Goal: Task Accomplishment & Management: Complete application form

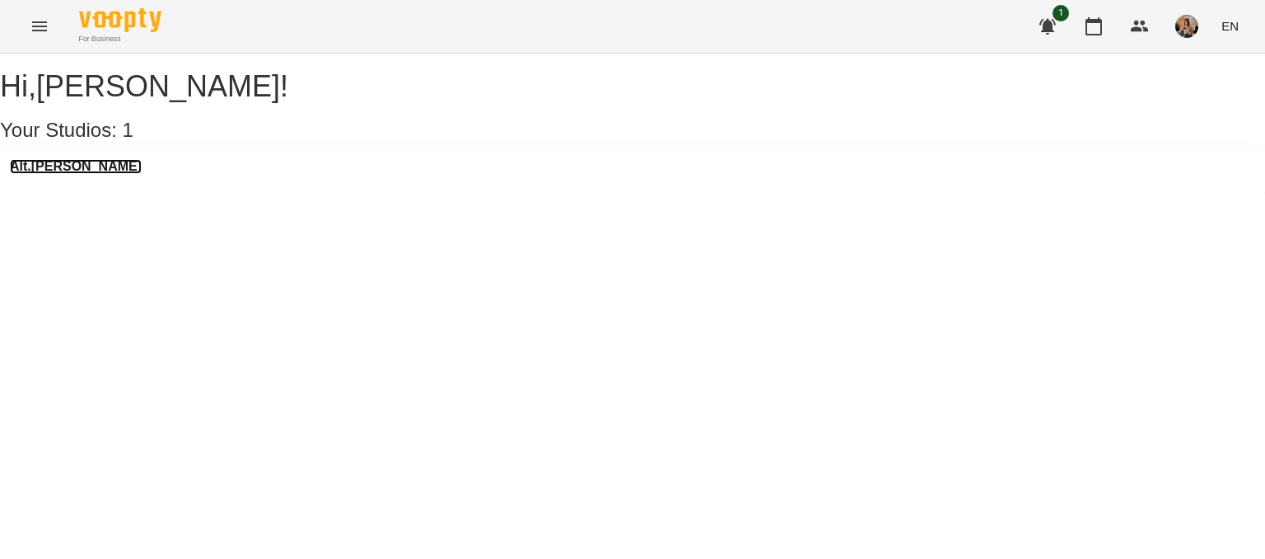
click at [58, 174] on h3 "Alt.[PERSON_NAME]" at bounding box center [76, 166] width 132 height 15
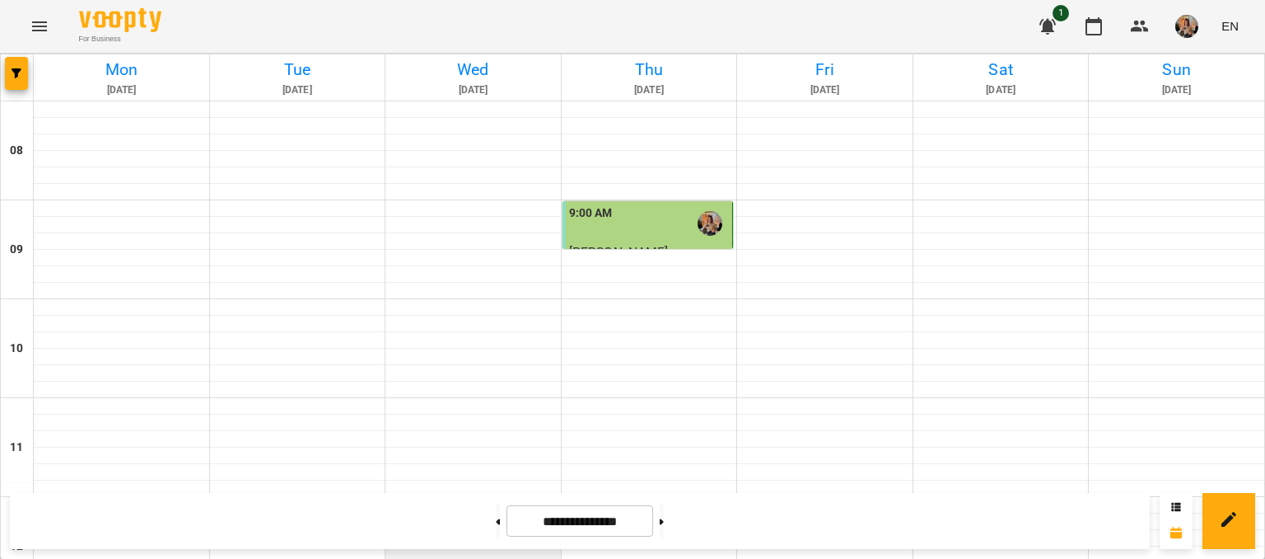
scroll to position [111, 0]
click at [474, 431] on div at bounding box center [473, 439] width 175 height 16
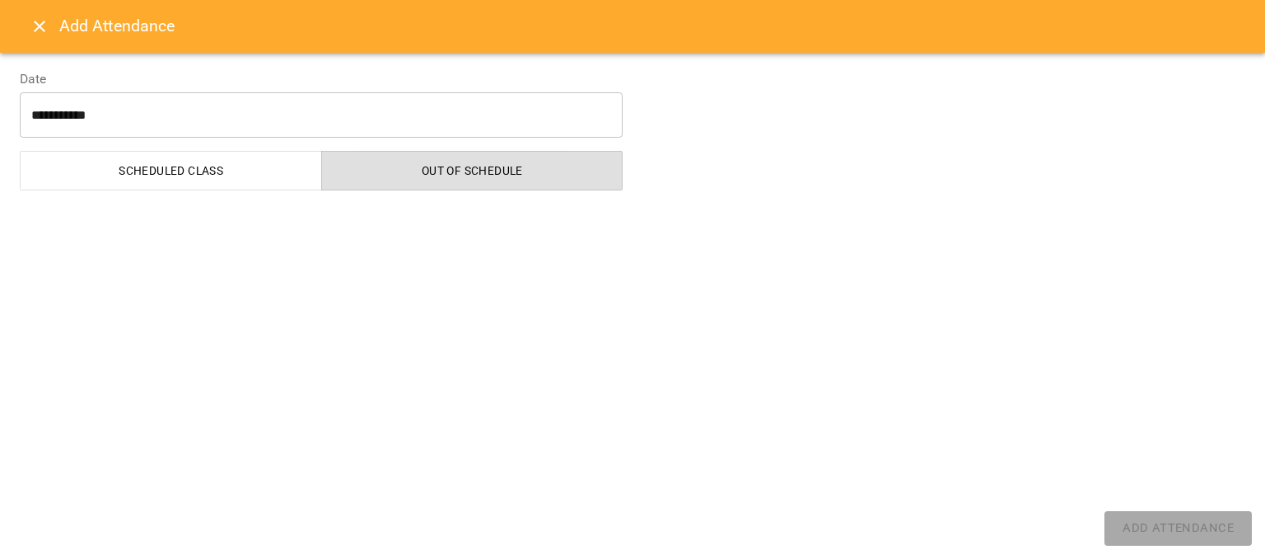
select select "**********"
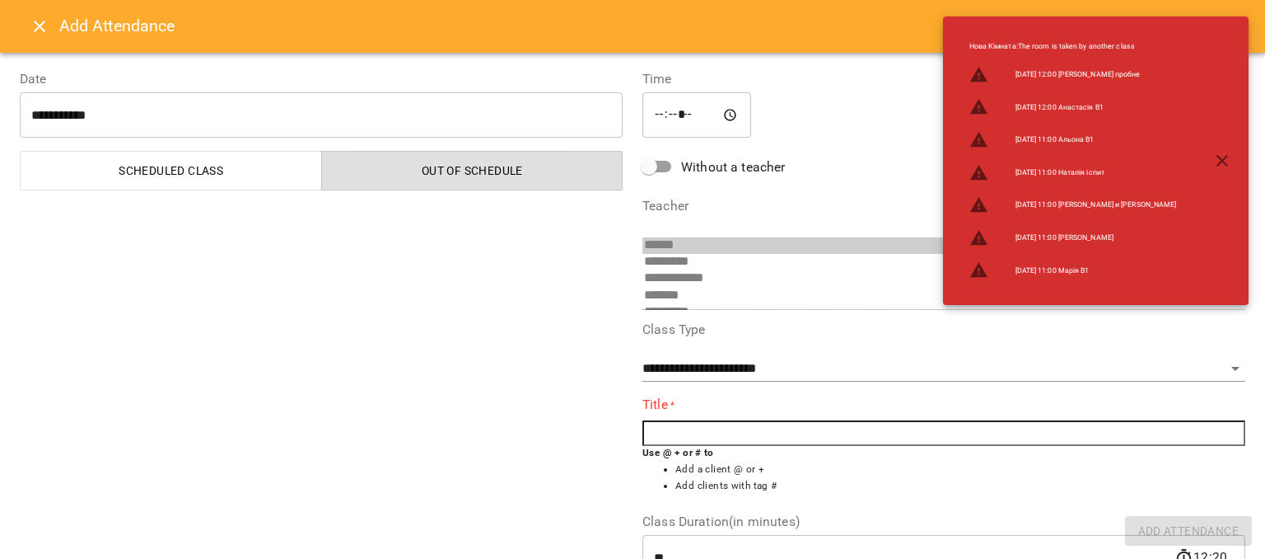
scroll to position [277, 0]
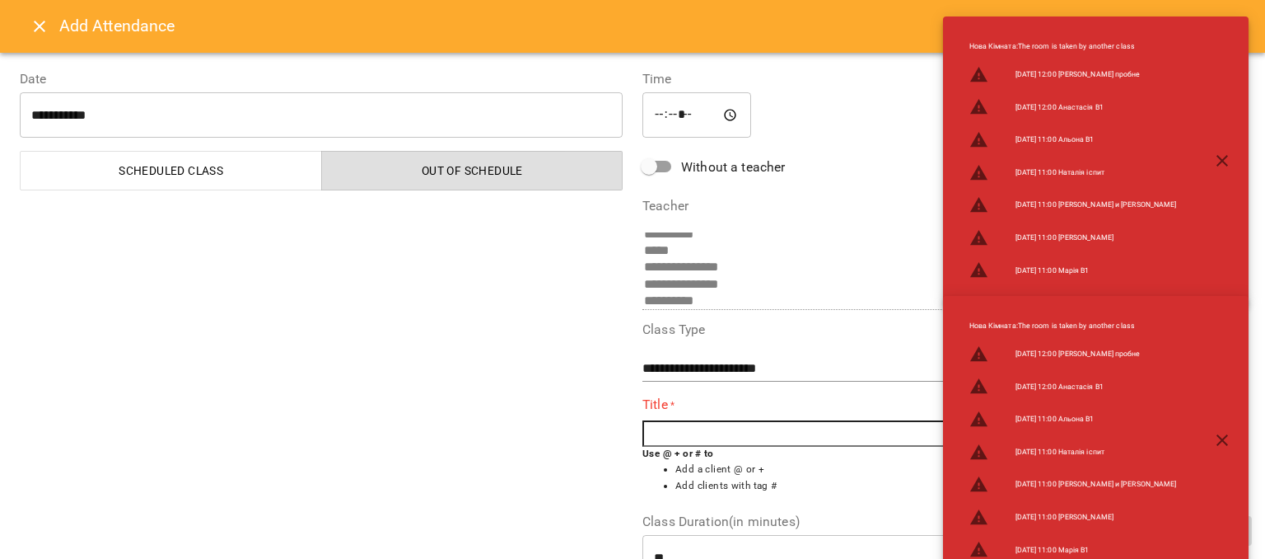
click at [710, 437] on input "text" at bounding box center [944, 433] width 603 height 26
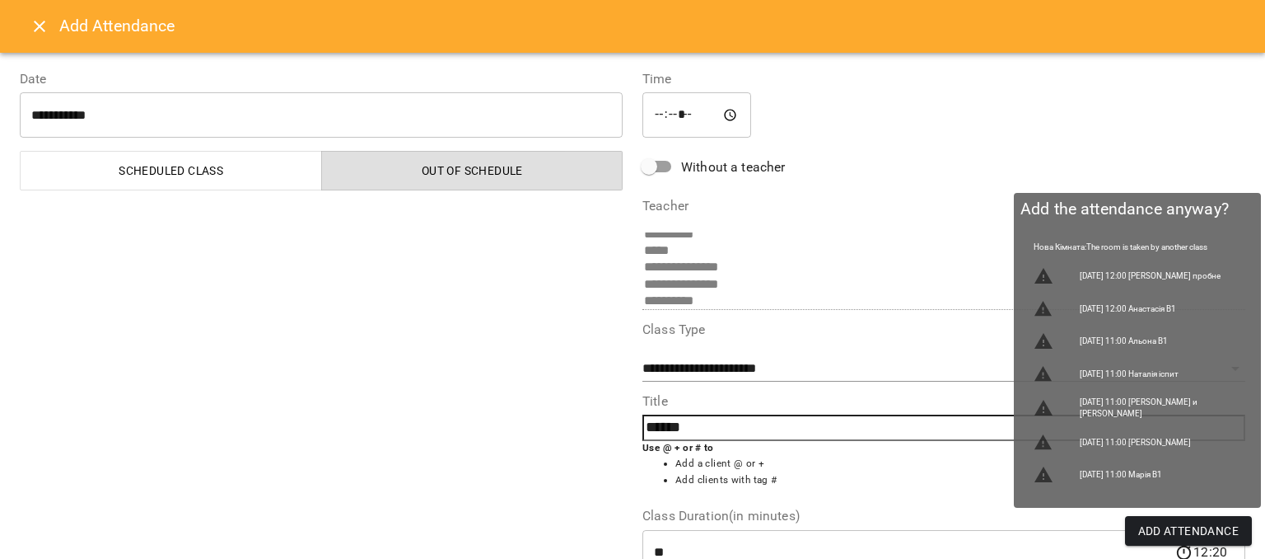
type input "******"
click at [1162, 525] on span "Add Attendance" at bounding box center [1189, 531] width 101 height 20
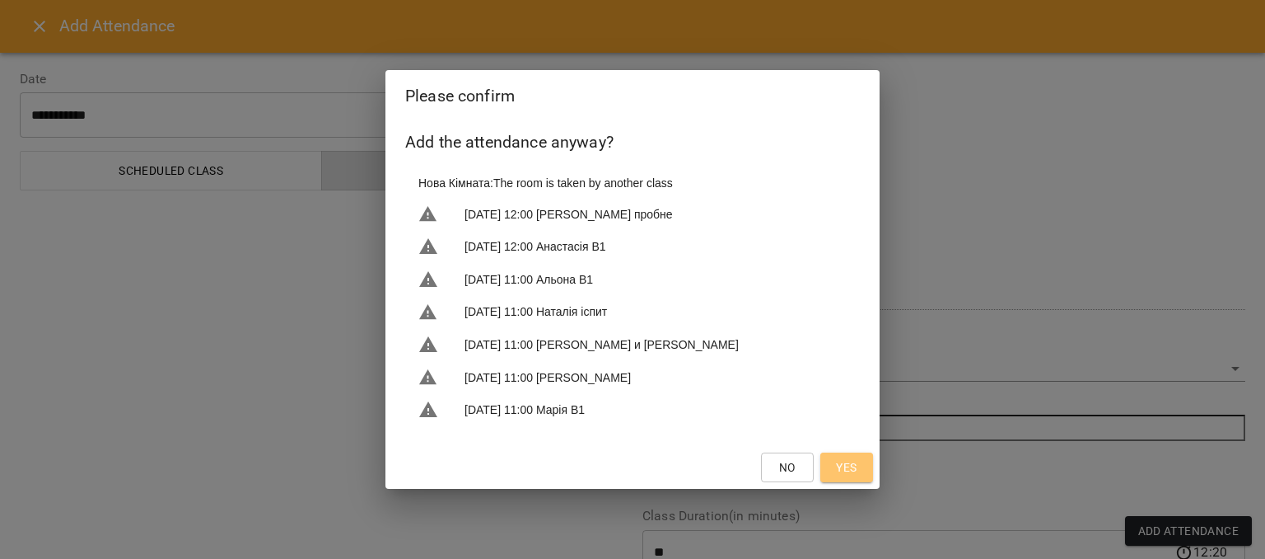
click at [850, 470] on span "Yes" at bounding box center [846, 467] width 21 height 20
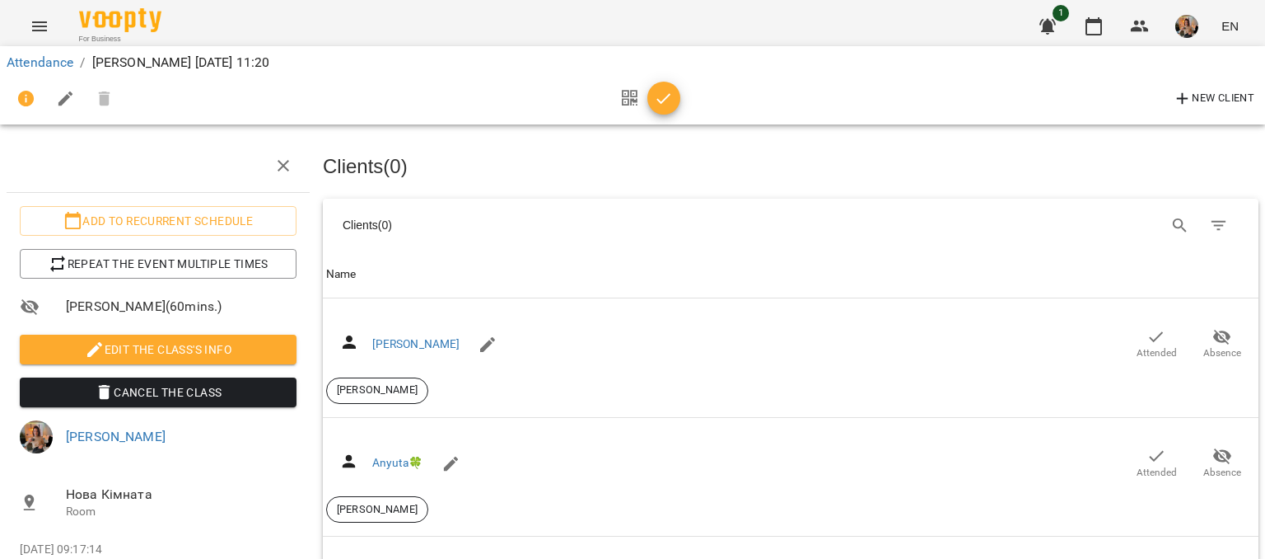
scroll to position [702, 0]
click at [664, 96] on icon "button" at bounding box center [664, 99] width 20 height 20
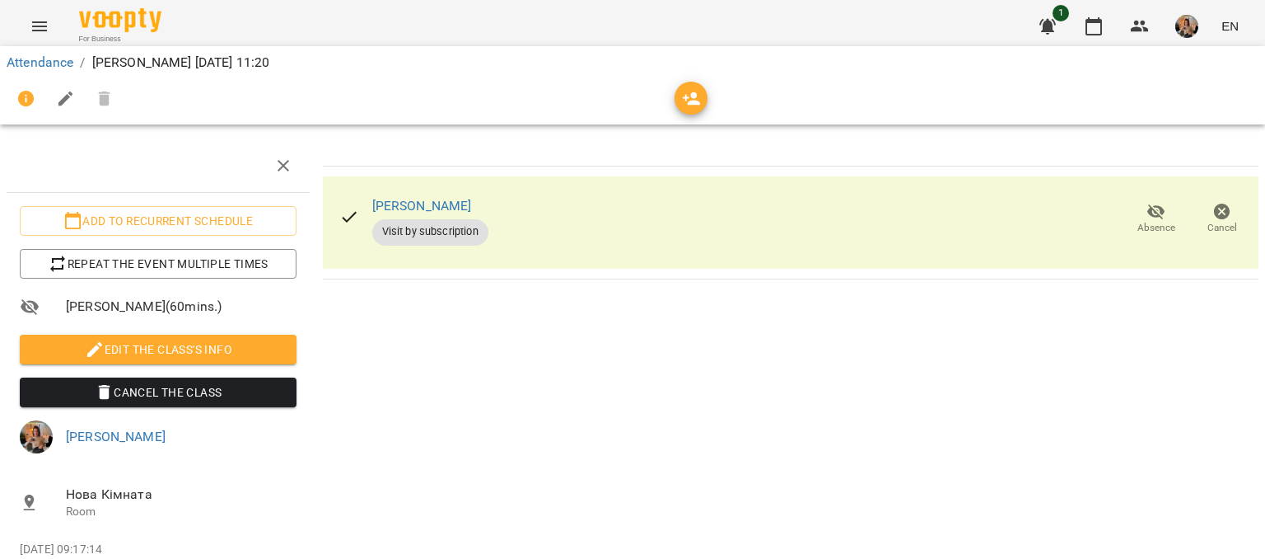
scroll to position [90, 0]
click at [45, 57] on link "Attendance" at bounding box center [40, 62] width 67 height 16
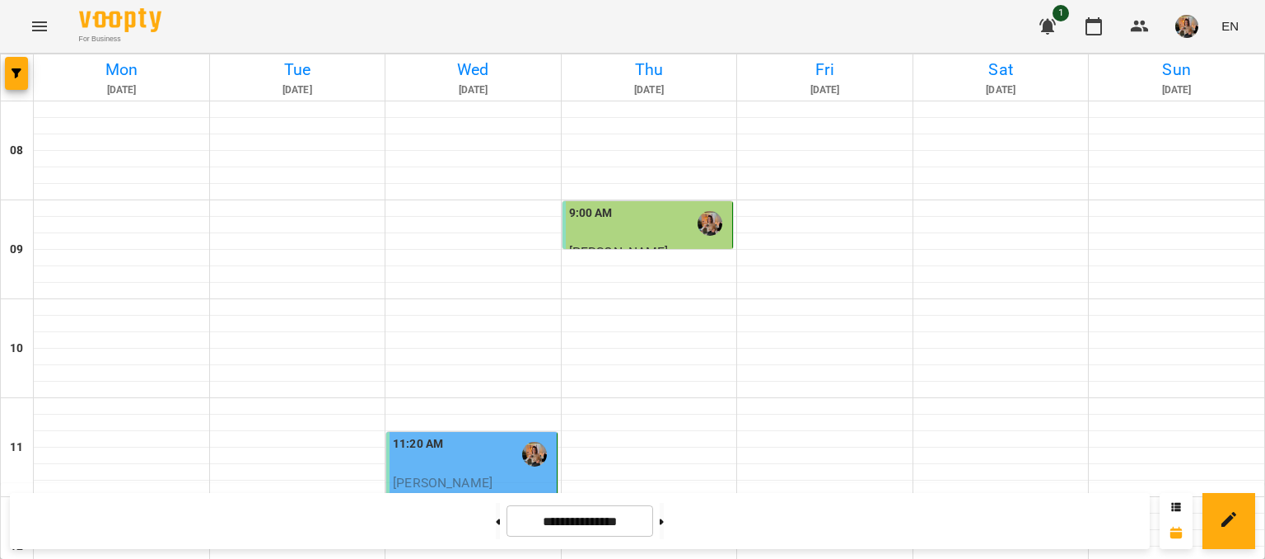
scroll to position [412, 0]
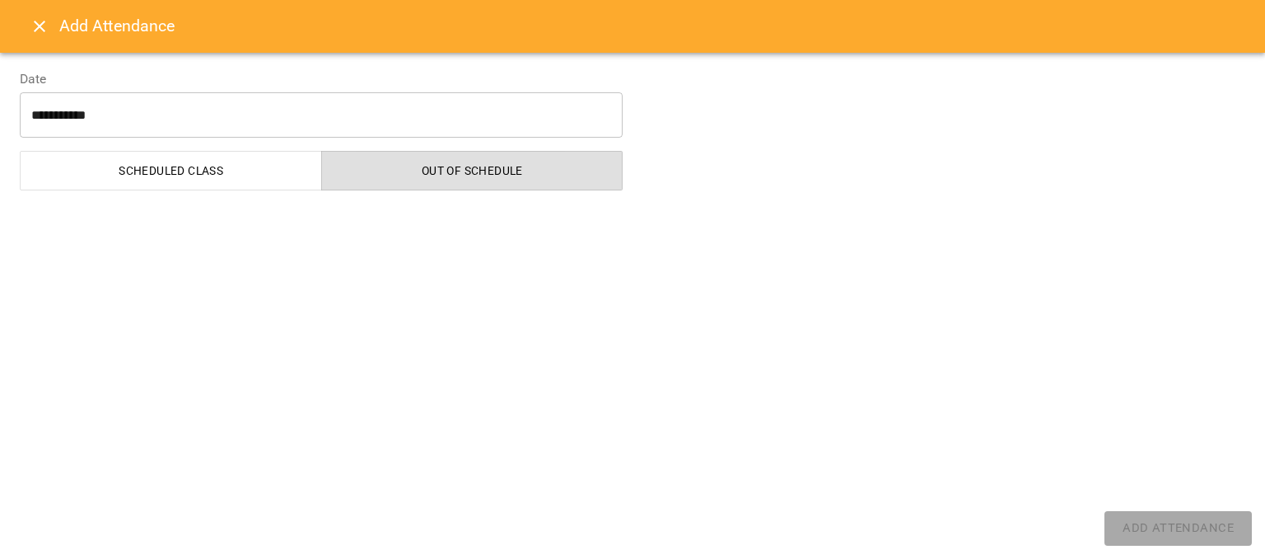
select select "**********"
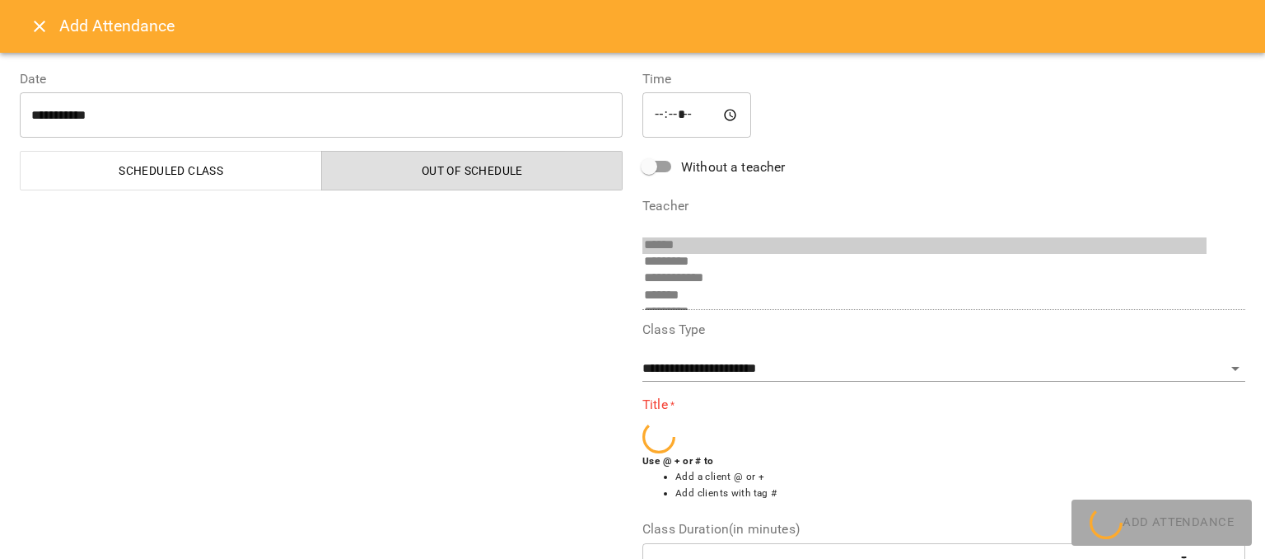
scroll to position [277, 0]
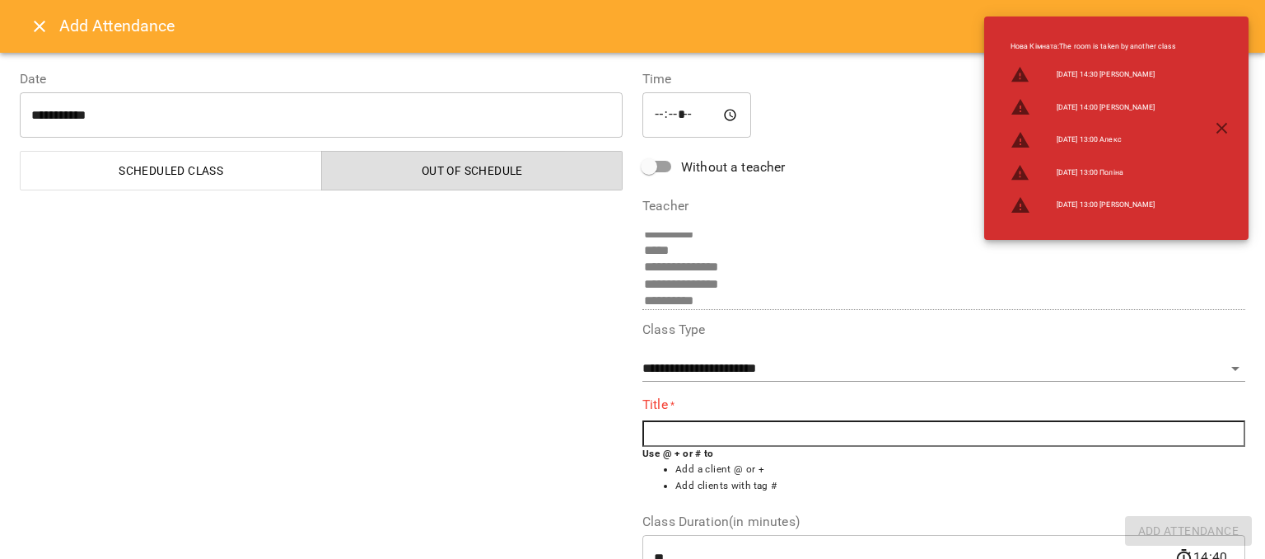
click at [708, 433] on input "text" at bounding box center [944, 433] width 603 height 26
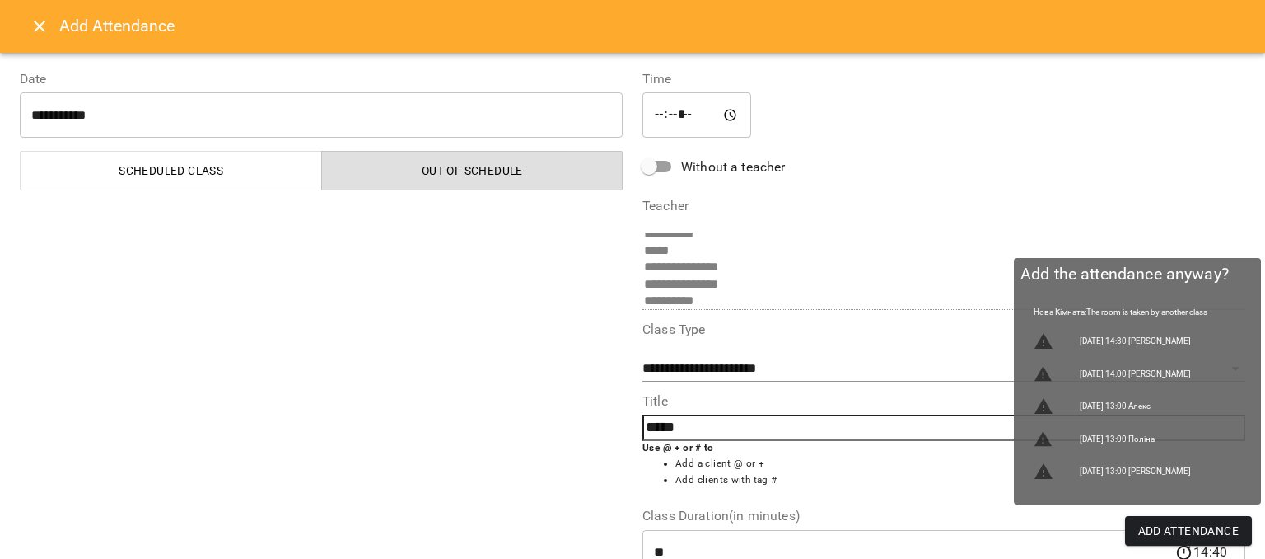
type input "*****"
click at [1177, 525] on span "Add Attendance" at bounding box center [1189, 531] width 101 height 20
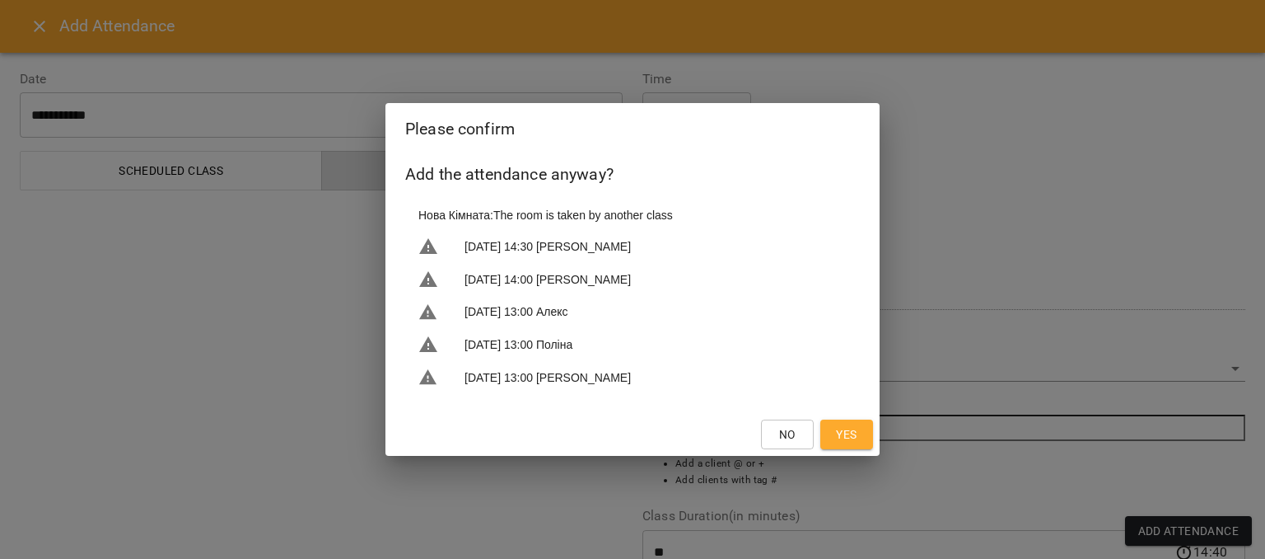
click at [855, 432] on span "Yes" at bounding box center [846, 434] width 21 height 20
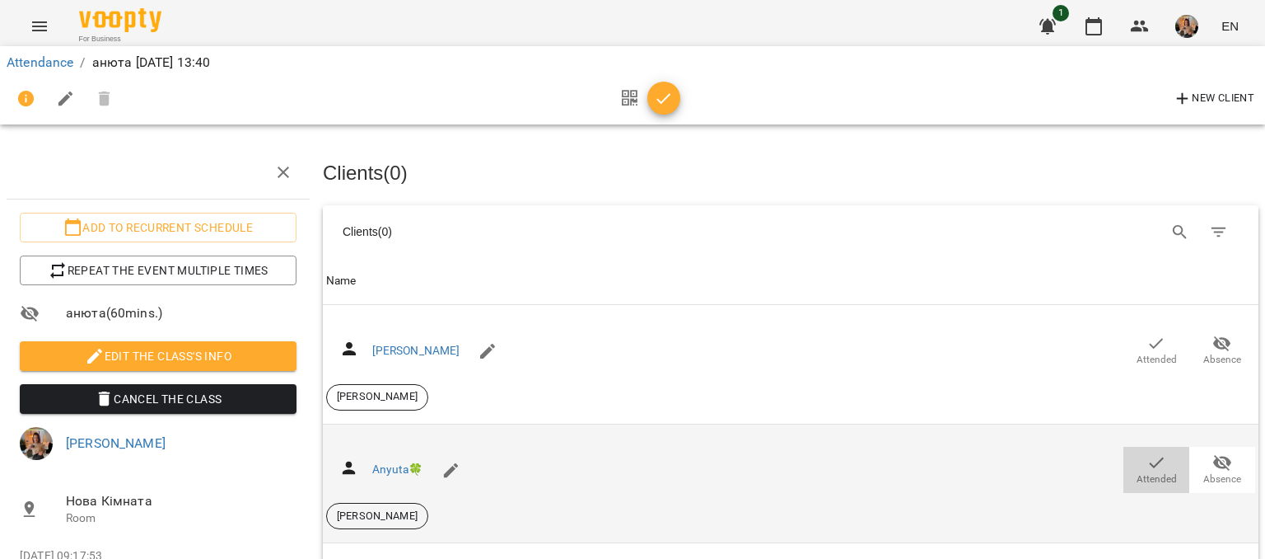
click at [1147, 463] on icon "button" at bounding box center [1157, 462] width 20 height 20
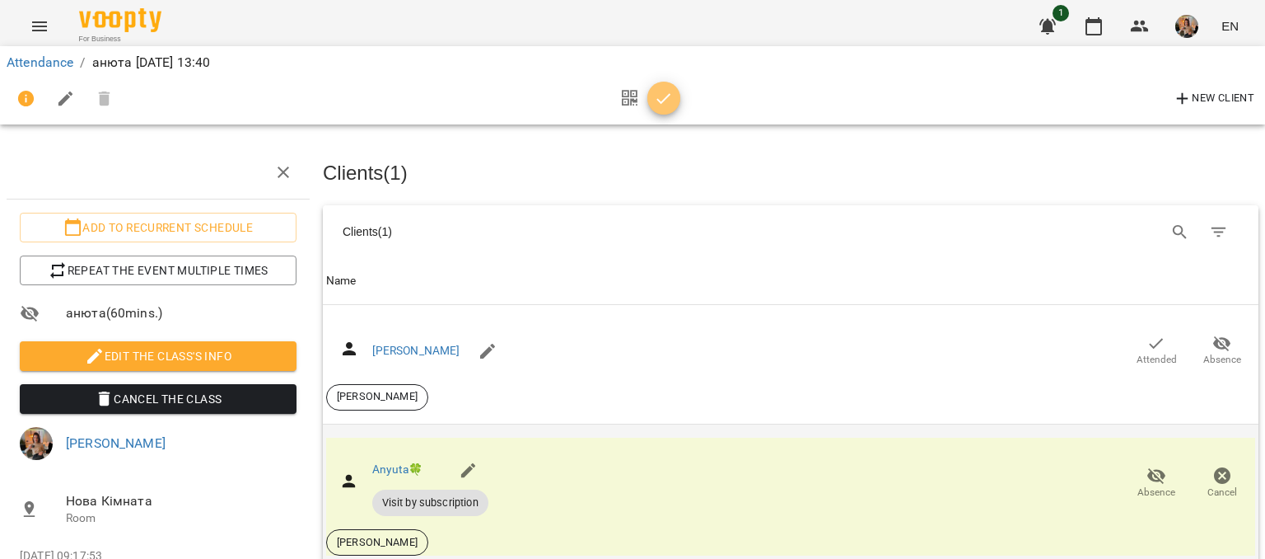
click at [670, 96] on icon "button" at bounding box center [664, 99] width 20 height 20
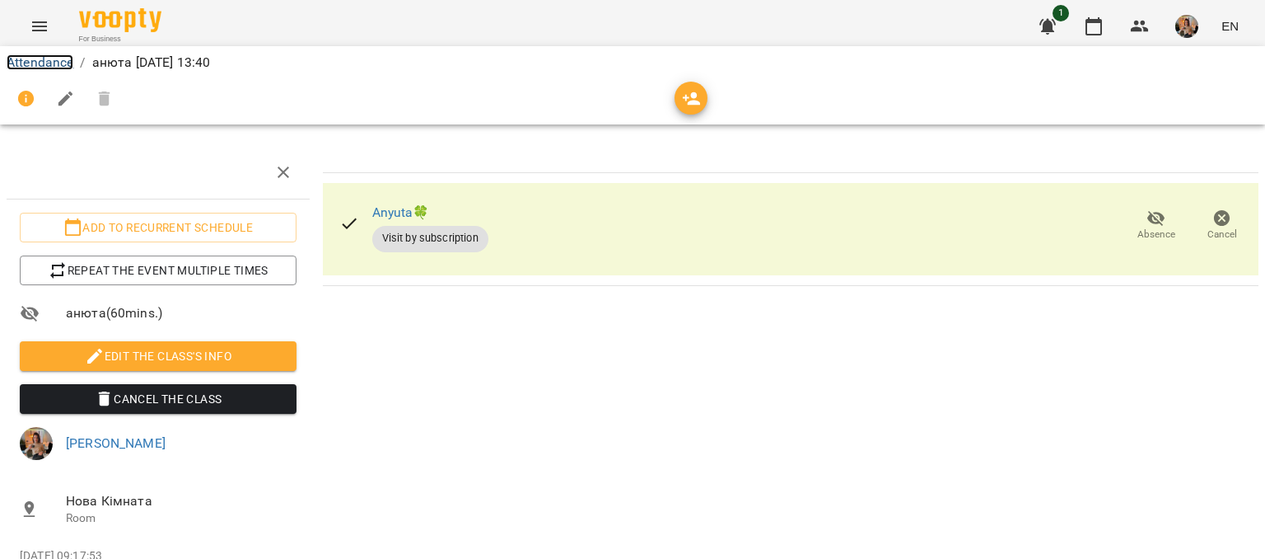
click at [50, 67] on link "Attendance" at bounding box center [40, 62] width 67 height 16
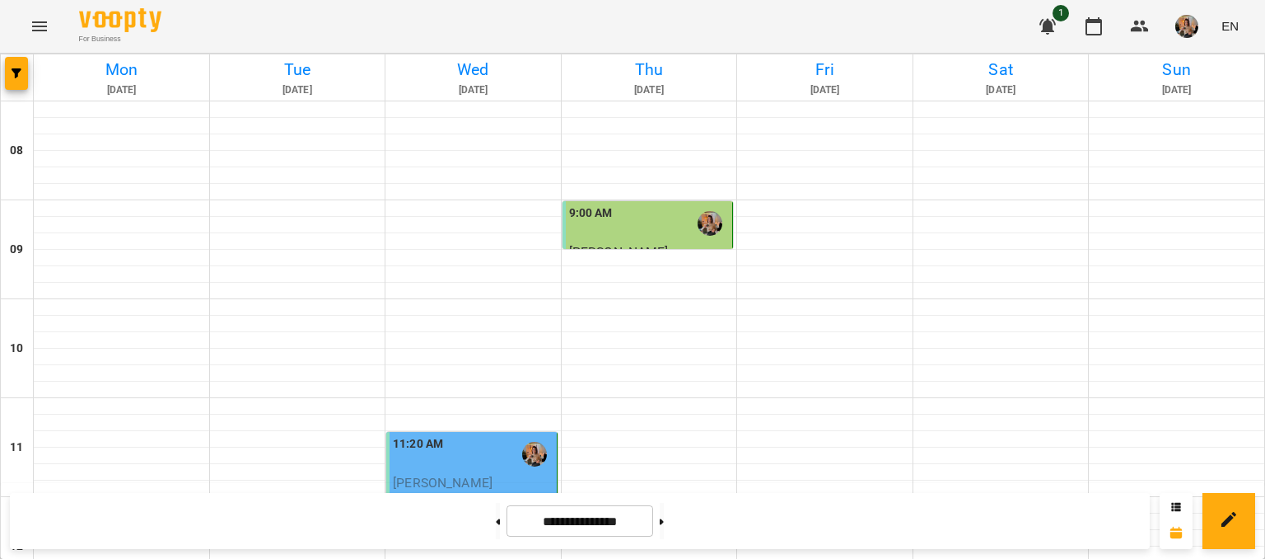
scroll to position [659, 0]
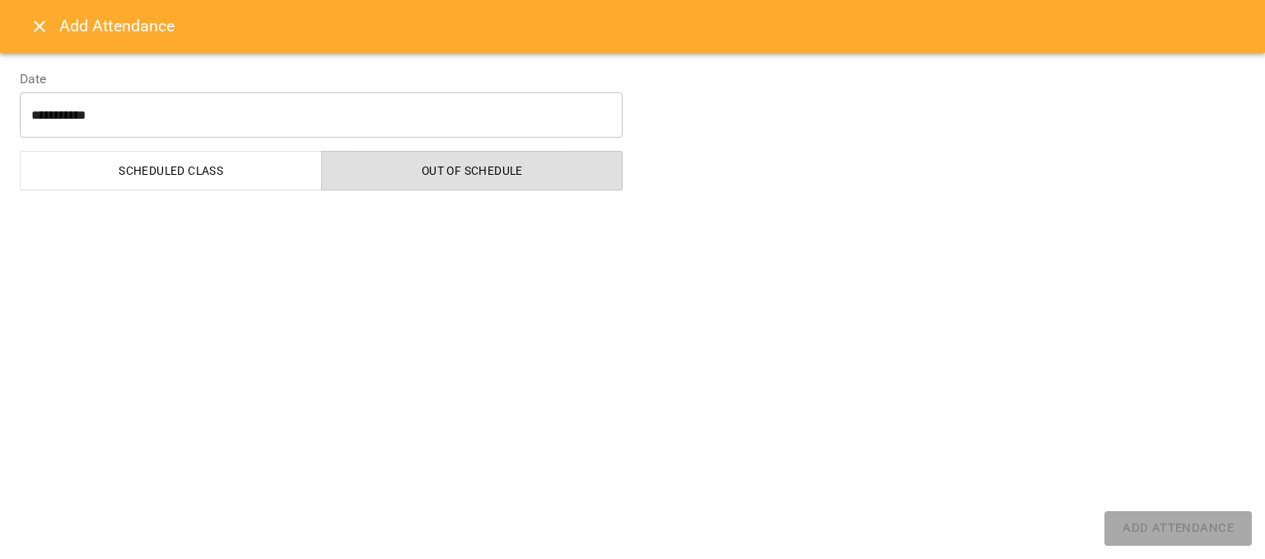
select select "**********"
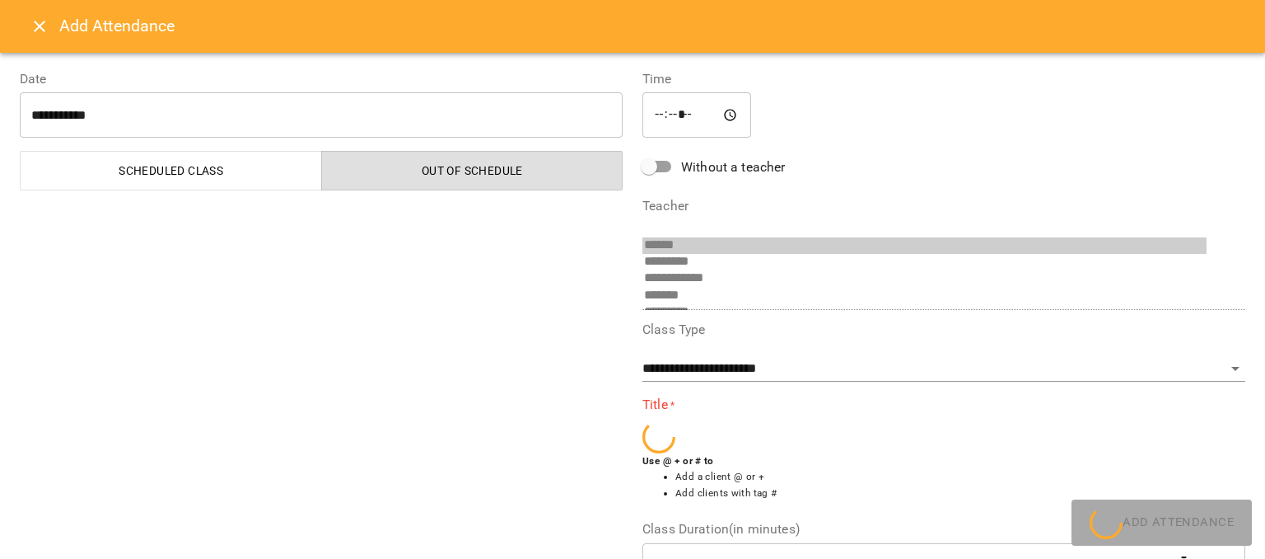
scroll to position [277, 0]
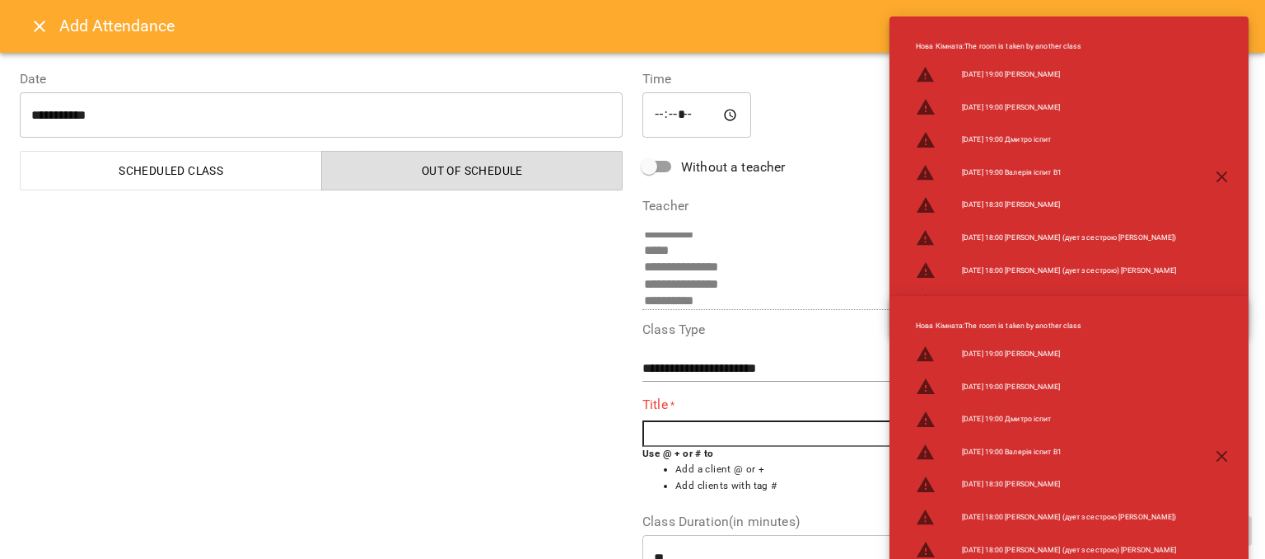
click at [722, 427] on input "text" at bounding box center [944, 433] width 603 height 26
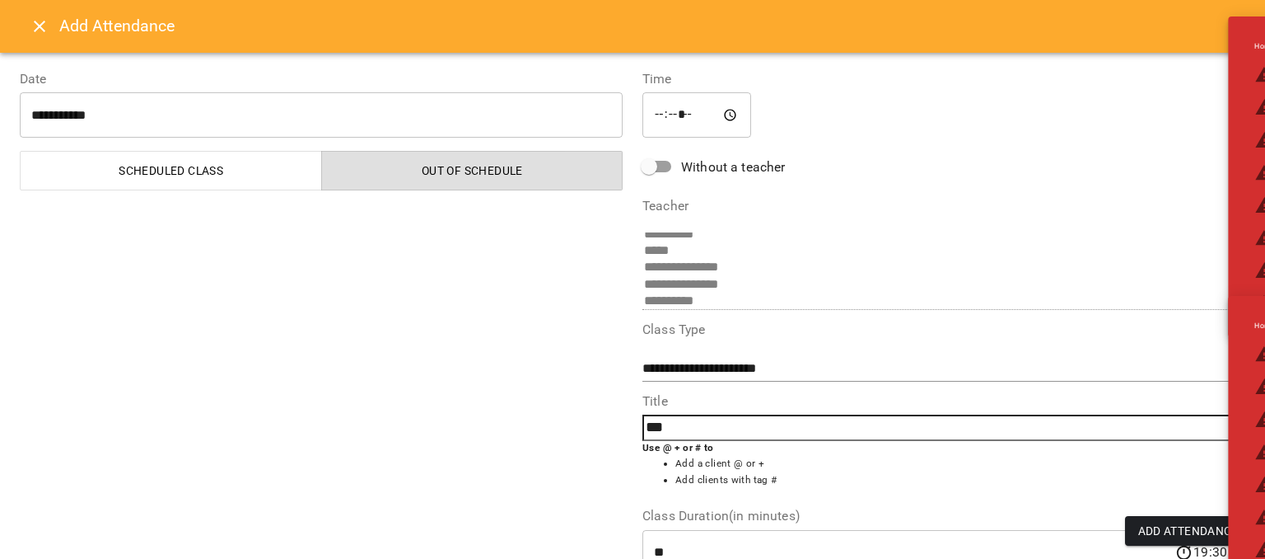
type input "***"
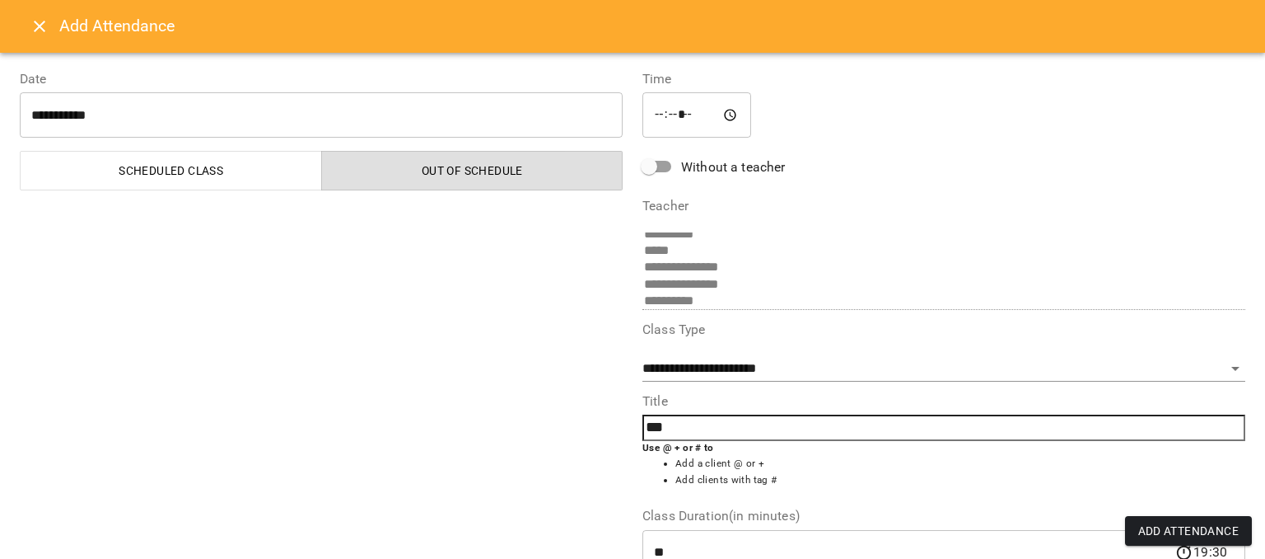
click at [863, 477] on li "Add clients with tag #" at bounding box center [961, 480] width 570 height 16
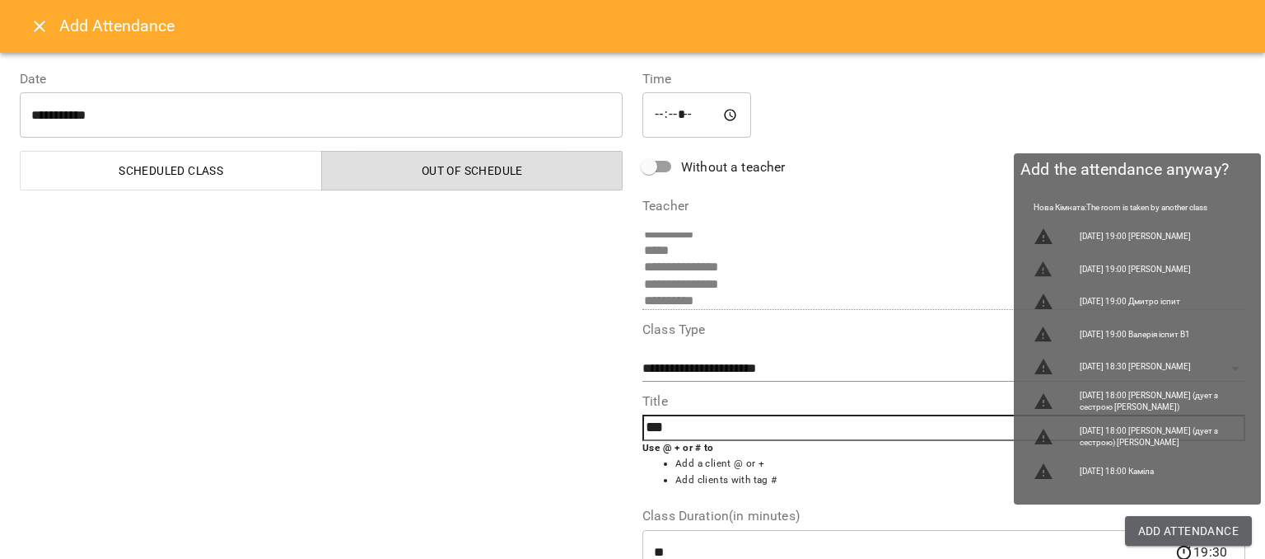
click at [1157, 533] on span "Add Attendance" at bounding box center [1189, 531] width 101 height 20
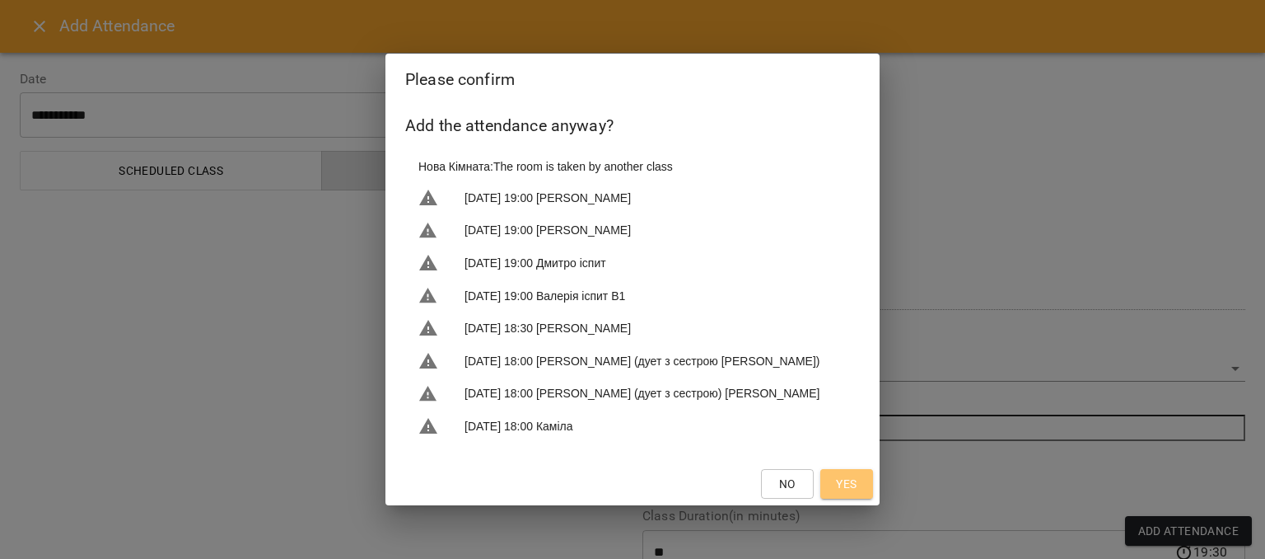
click at [864, 489] on button "Yes" at bounding box center [847, 484] width 53 height 30
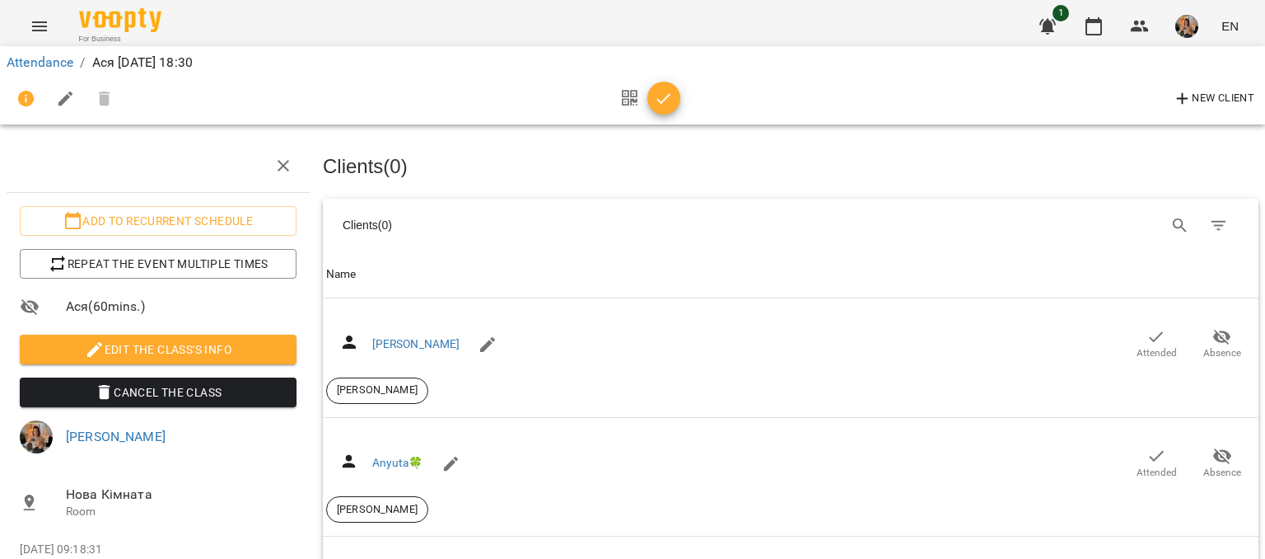
scroll to position [1597, 0]
click at [661, 102] on icon "button" at bounding box center [664, 98] width 14 height 11
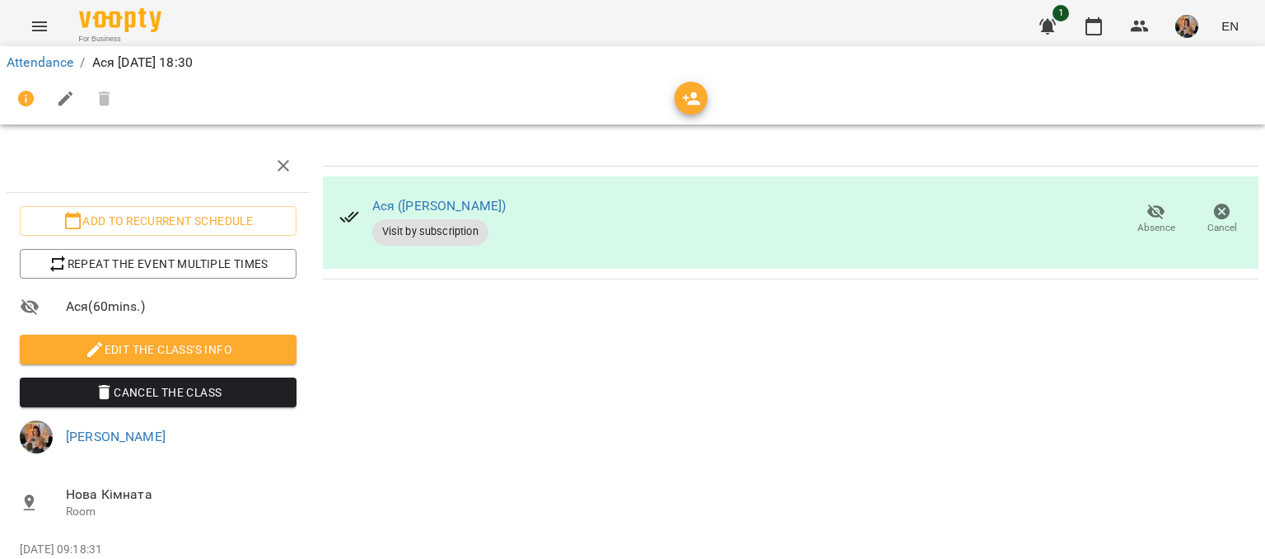
scroll to position [90, 0]
click at [55, 61] on link "Attendance" at bounding box center [40, 62] width 67 height 16
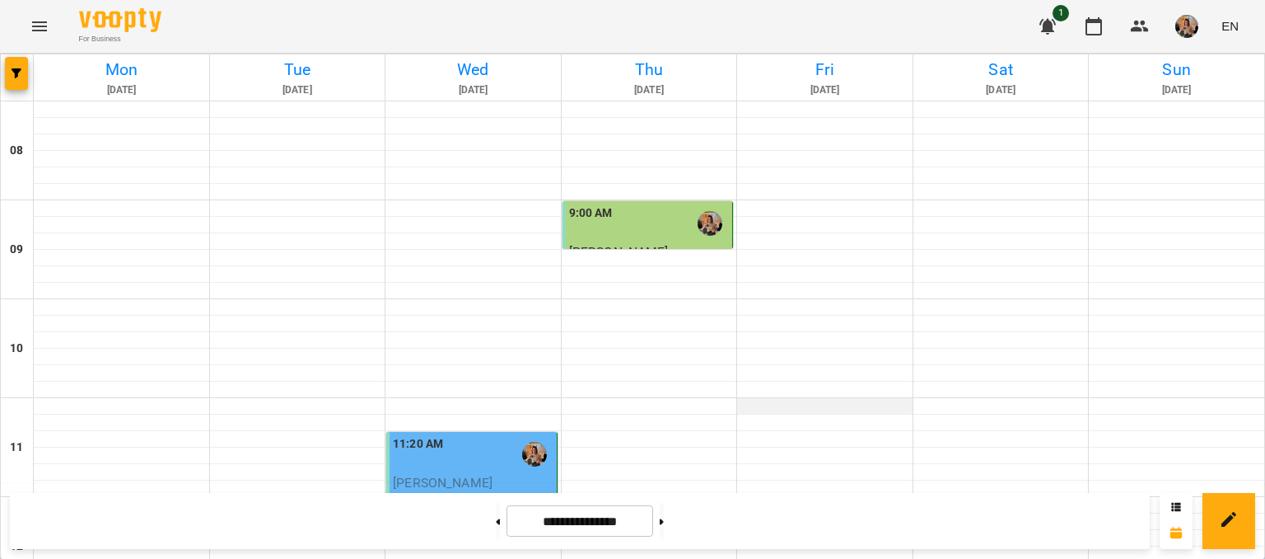
scroll to position [330, 0]
click at [837, 546] on div at bounding box center [824, 554] width 175 height 16
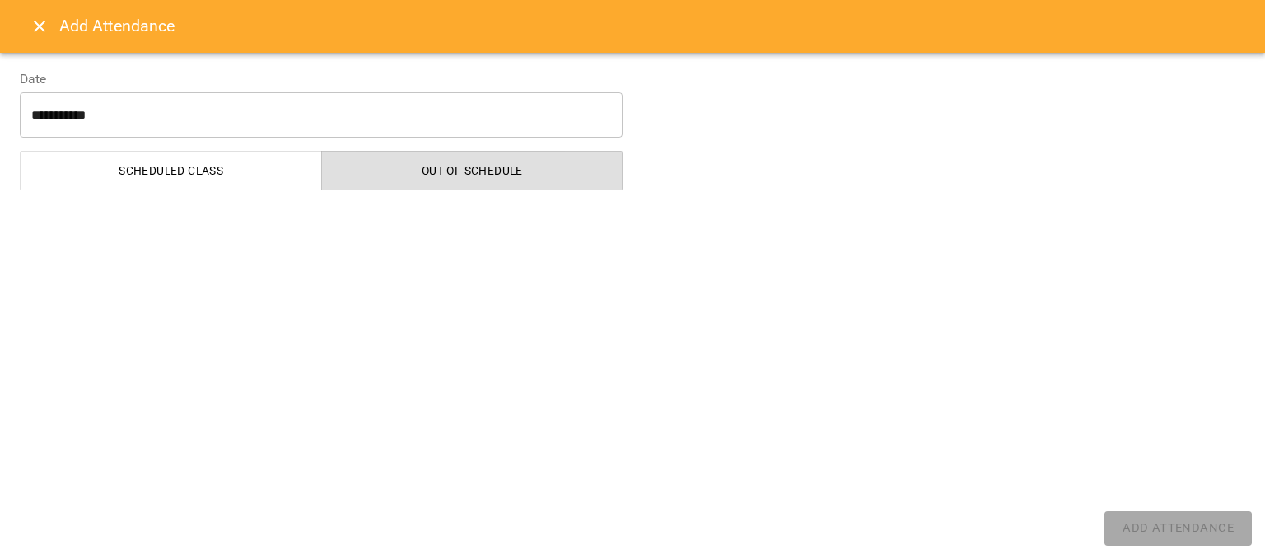
select select "**********"
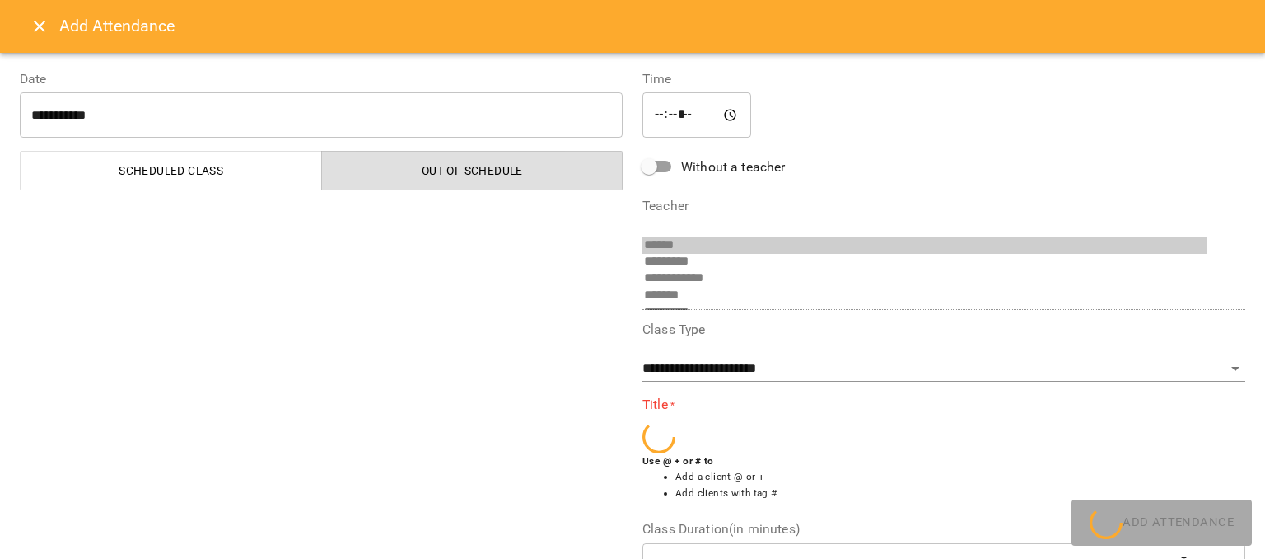
scroll to position [277, 0]
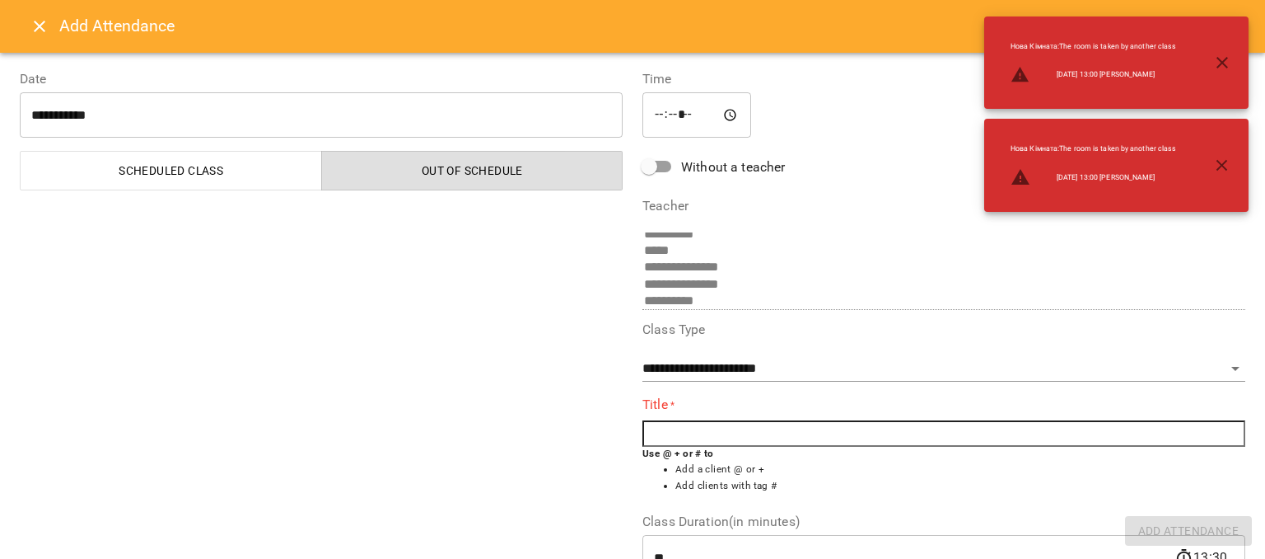
click at [681, 110] on input "*****" at bounding box center [697, 115] width 109 height 46
type input "*****"
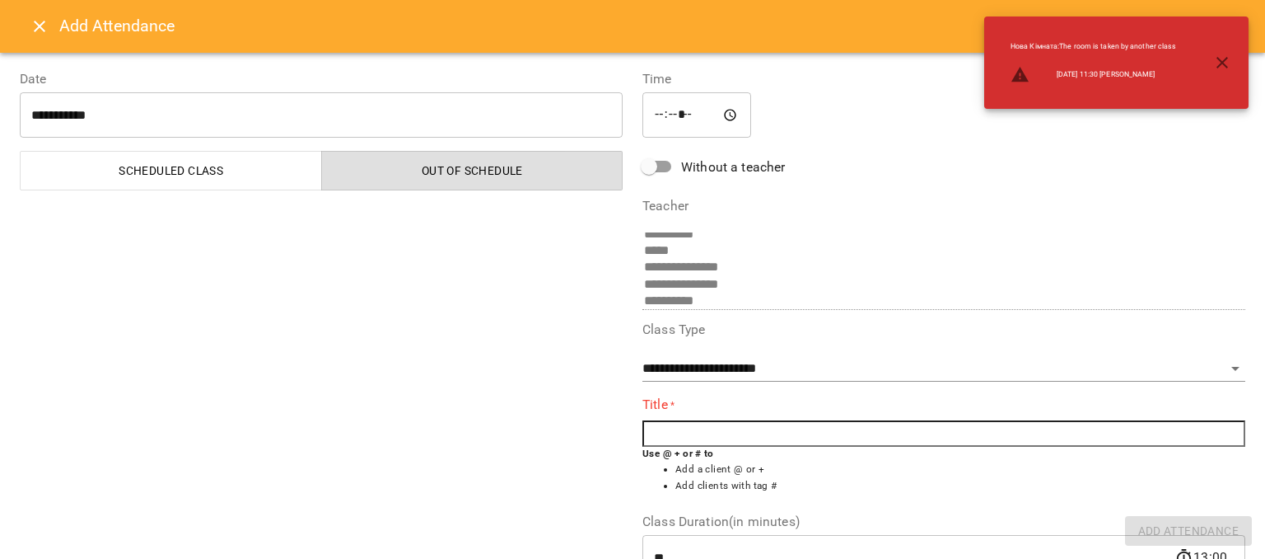
click at [699, 433] on input "text" at bounding box center [944, 433] width 603 height 26
type input "*"
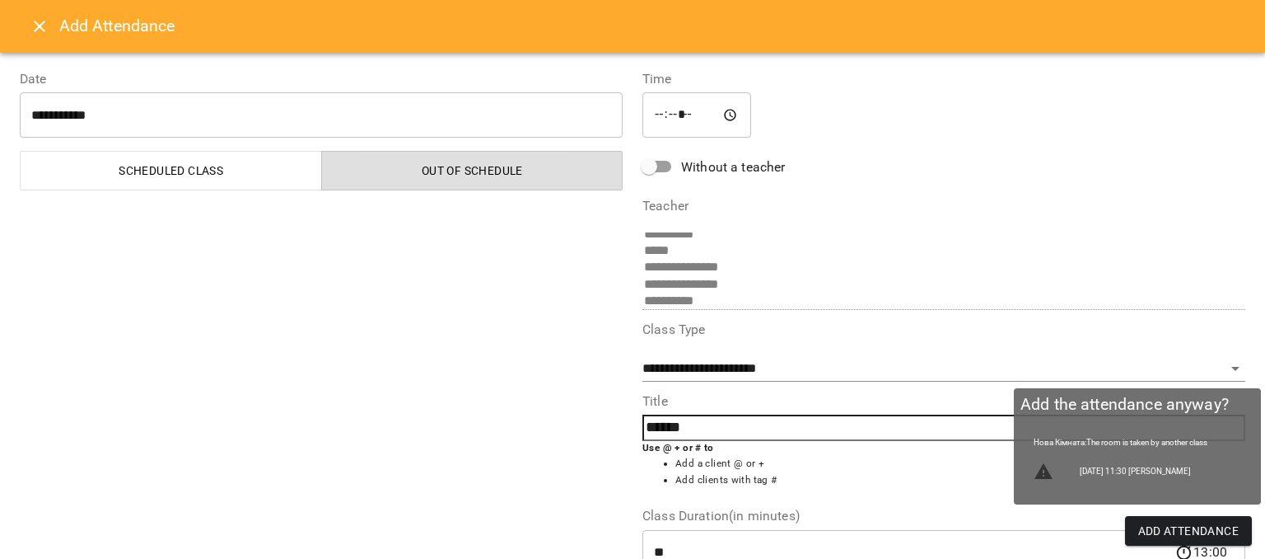
type input "******"
click at [1185, 525] on span "Add Attendance" at bounding box center [1189, 531] width 101 height 20
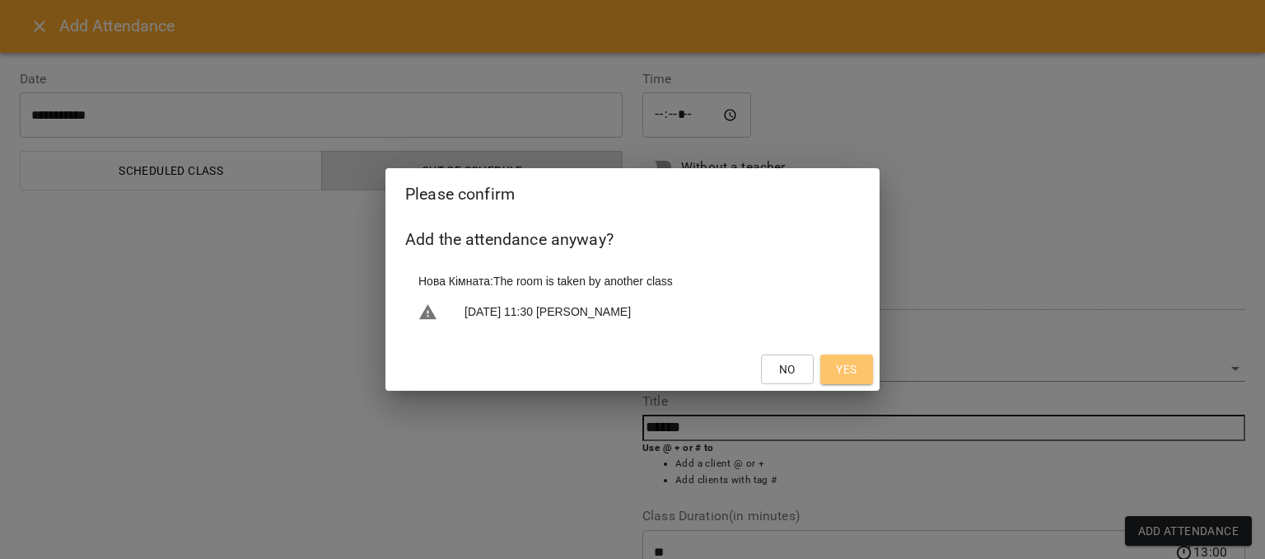
click at [847, 368] on span "Yes" at bounding box center [846, 369] width 21 height 20
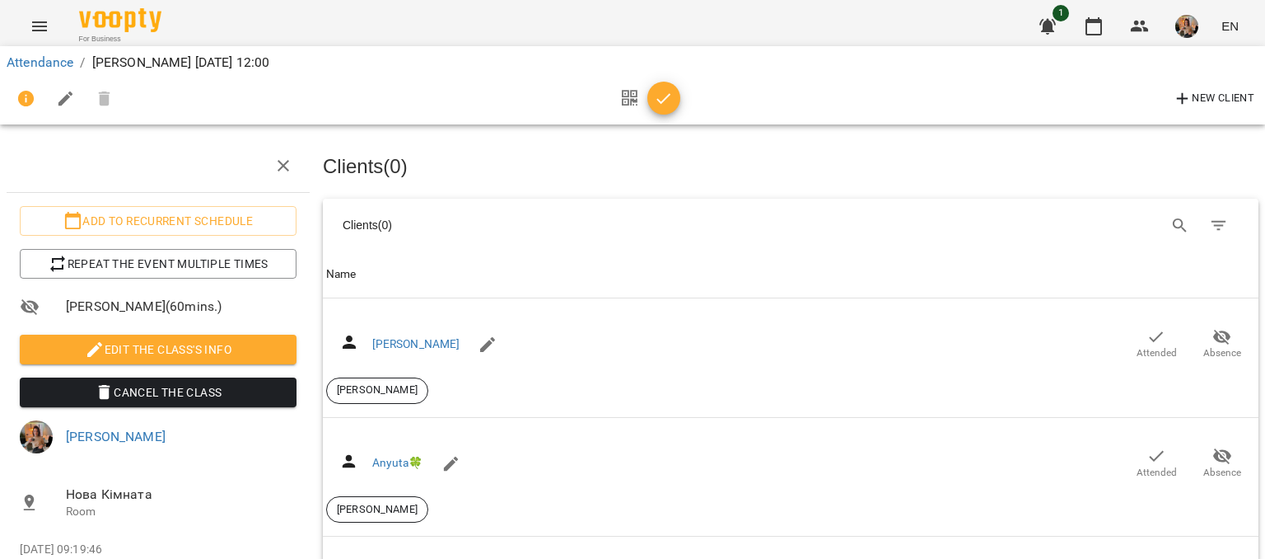
scroll to position [577, 0]
click at [661, 105] on icon "button" at bounding box center [664, 99] width 20 height 20
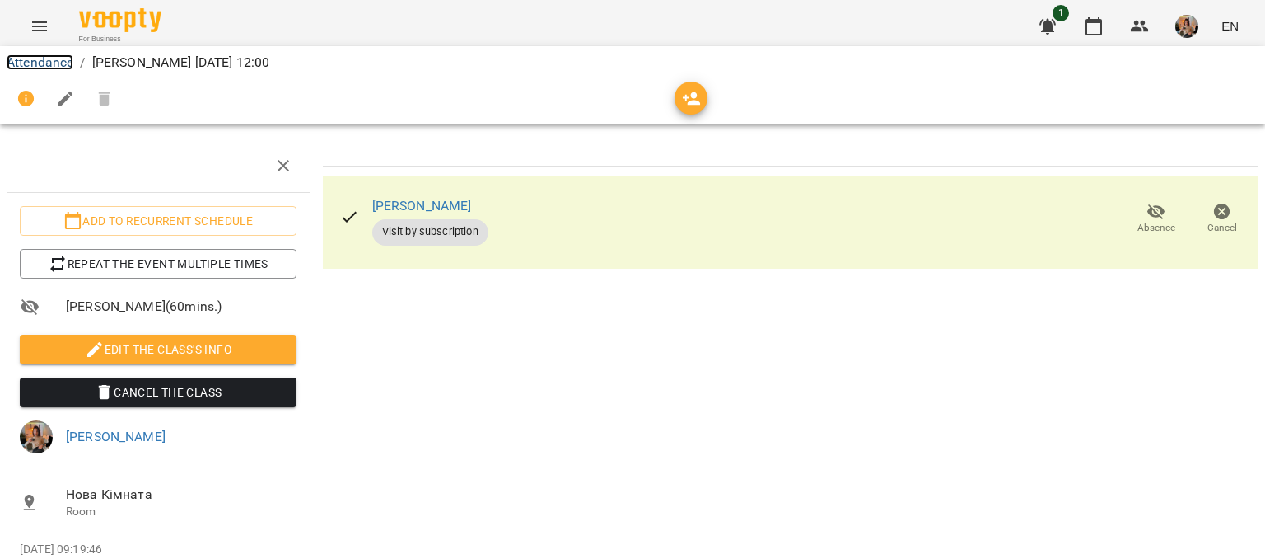
click at [52, 59] on link "Attendance" at bounding box center [40, 62] width 67 height 16
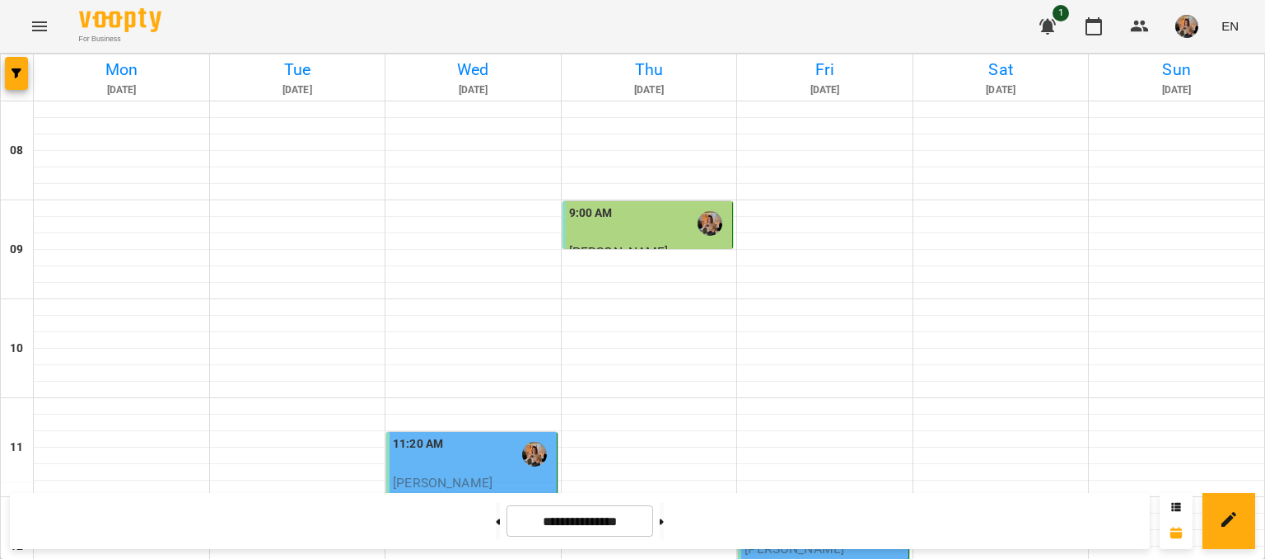
scroll to position [412, 0]
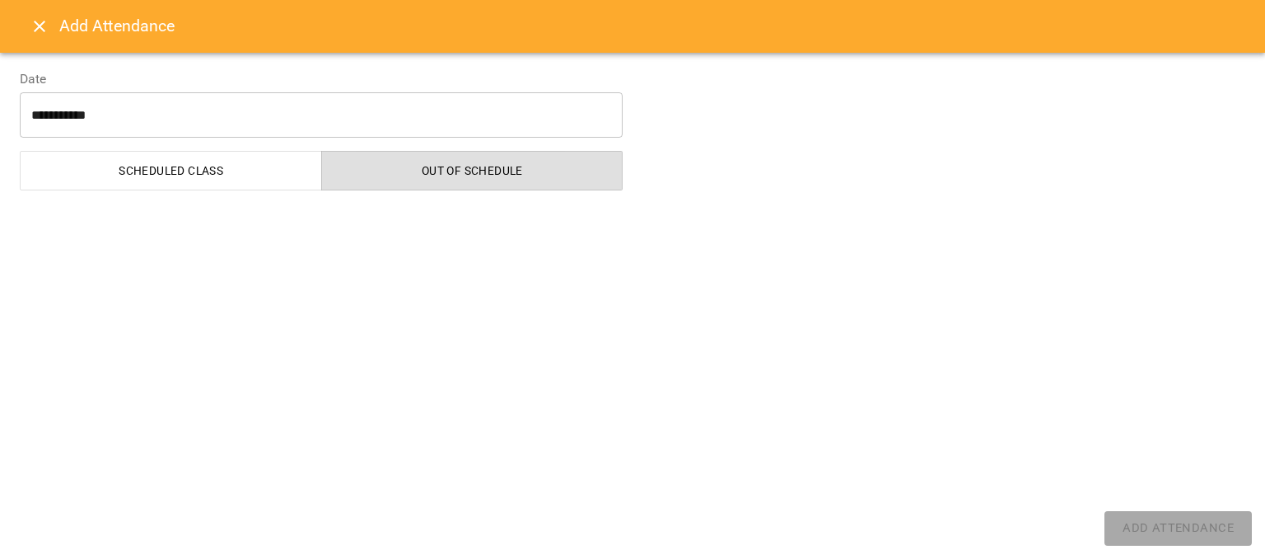
select select "**********"
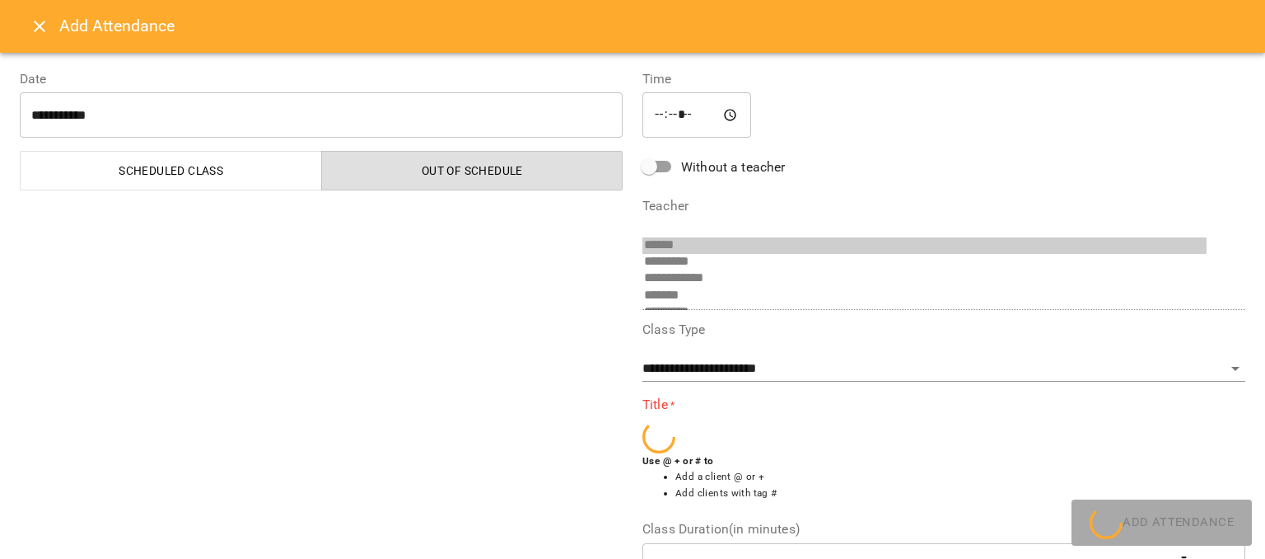
scroll to position [277, 0]
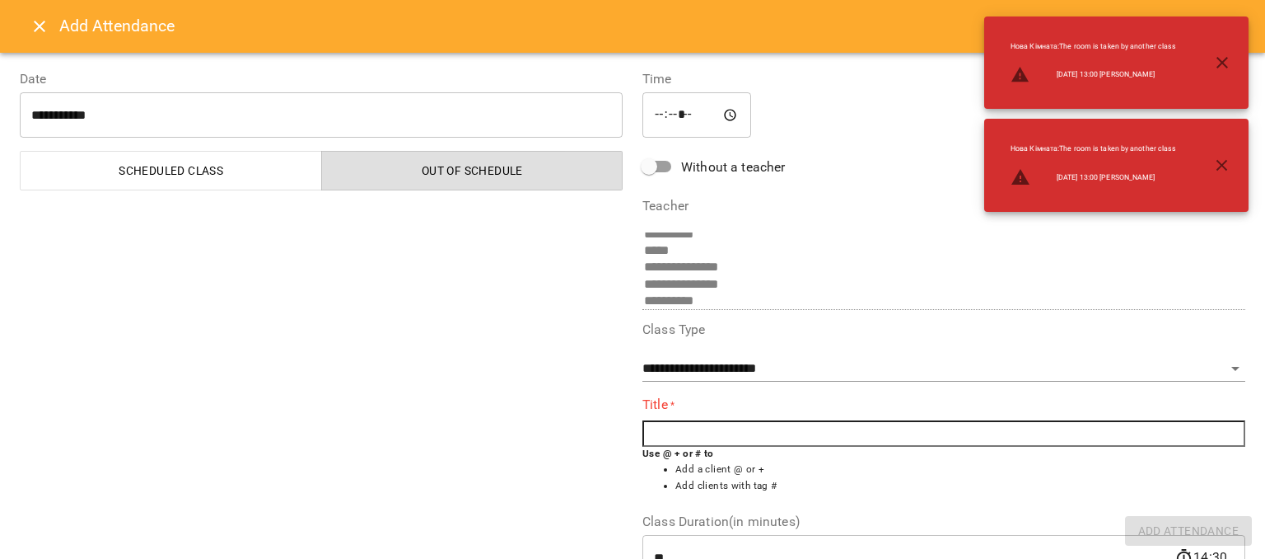
click at [694, 433] on input "text" at bounding box center [944, 433] width 603 height 26
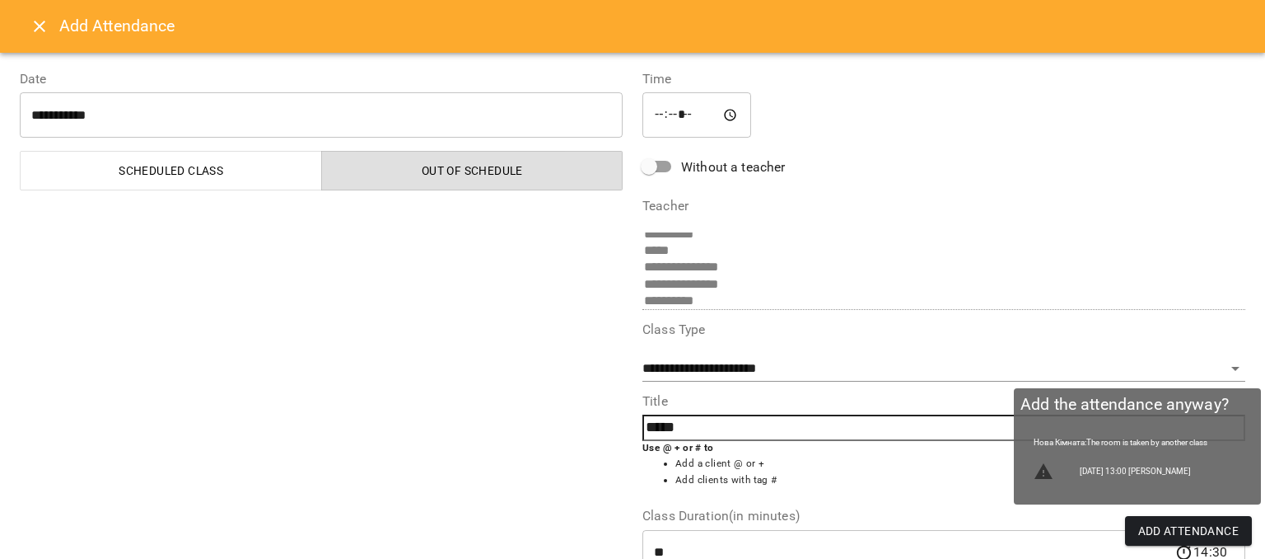
type input "*****"
click at [1172, 517] on button "Add Attendance" at bounding box center [1189, 531] width 128 height 30
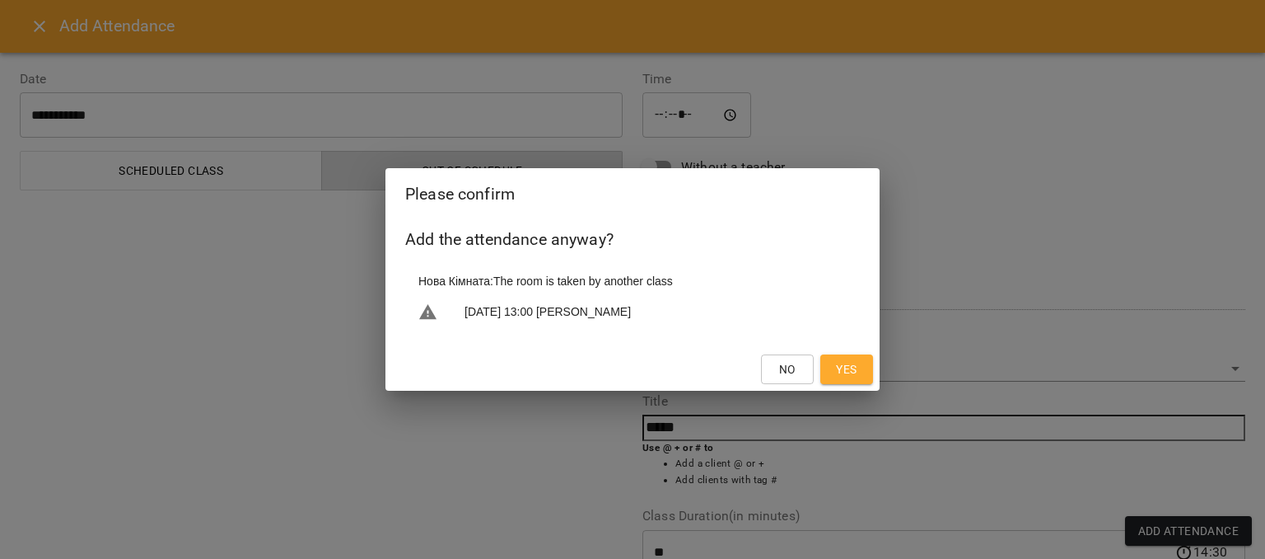
click at [844, 373] on span "Yes" at bounding box center [846, 369] width 21 height 20
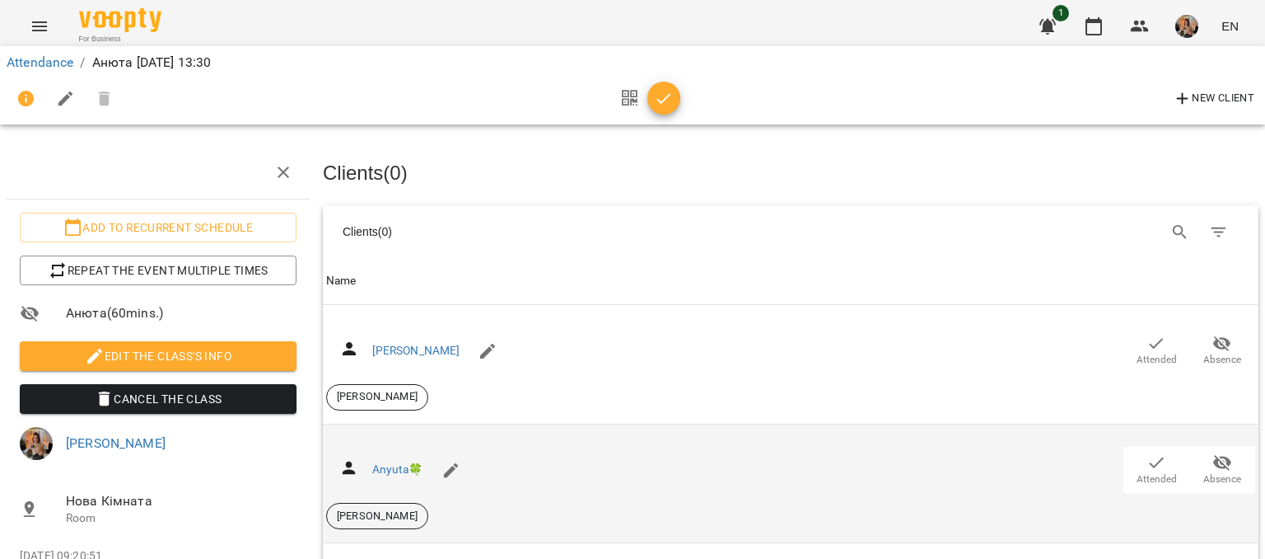
click at [1147, 465] on icon "button" at bounding box center [1157, 462] width 20 height 20
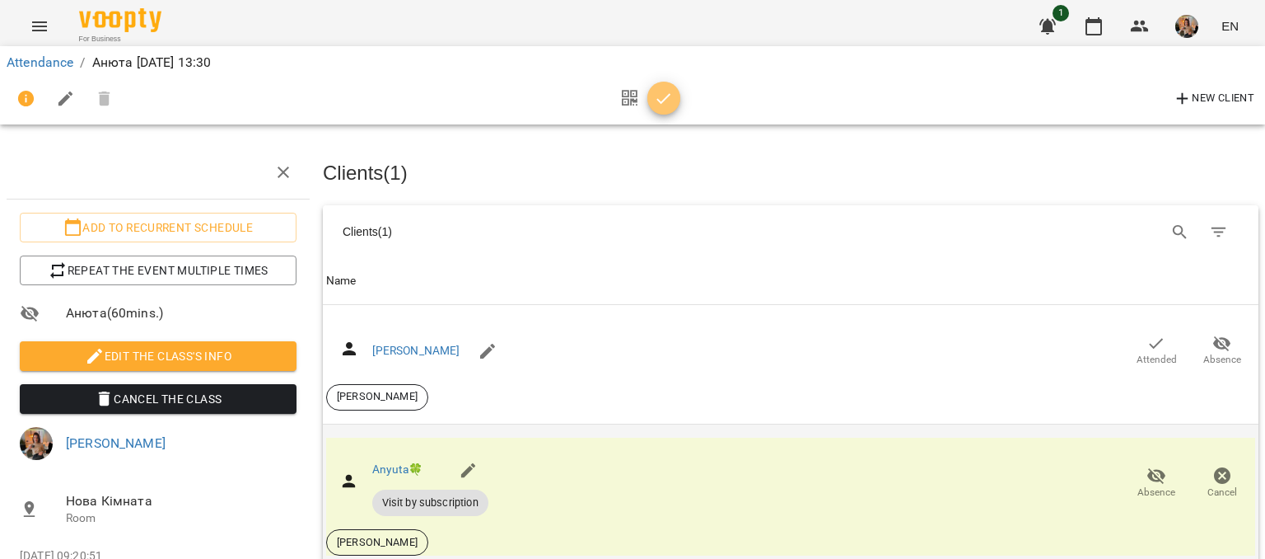
click at [665, 93] on icon "button" at bounding box center [664, 99] width 20 height 20
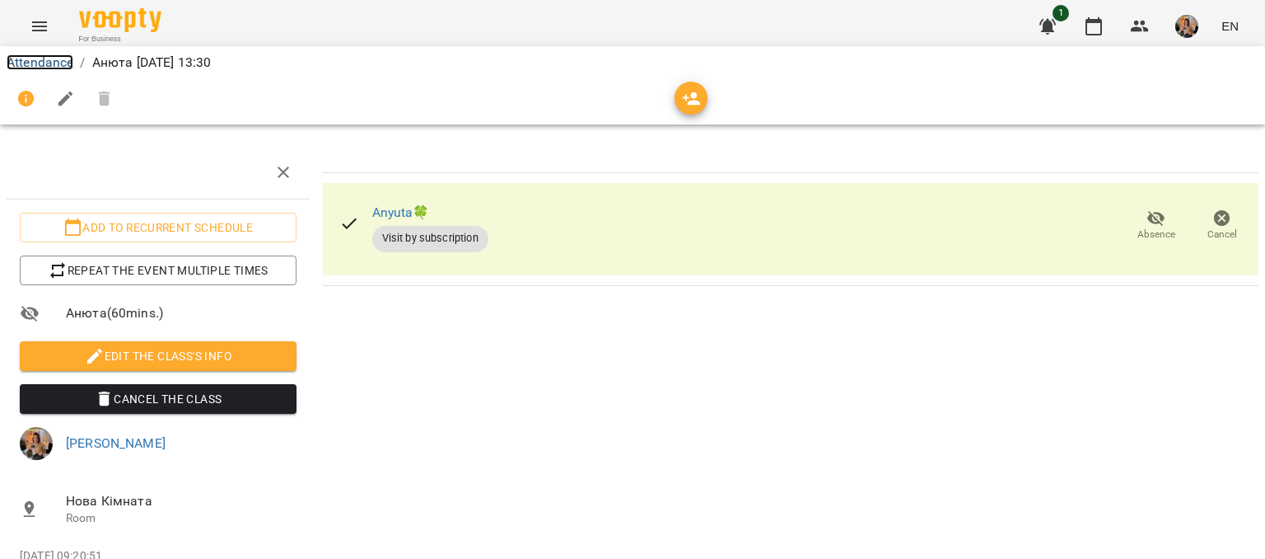
click at [40, 61] on link "Attendance" at bounding box center [40, 62] width 67 height 16
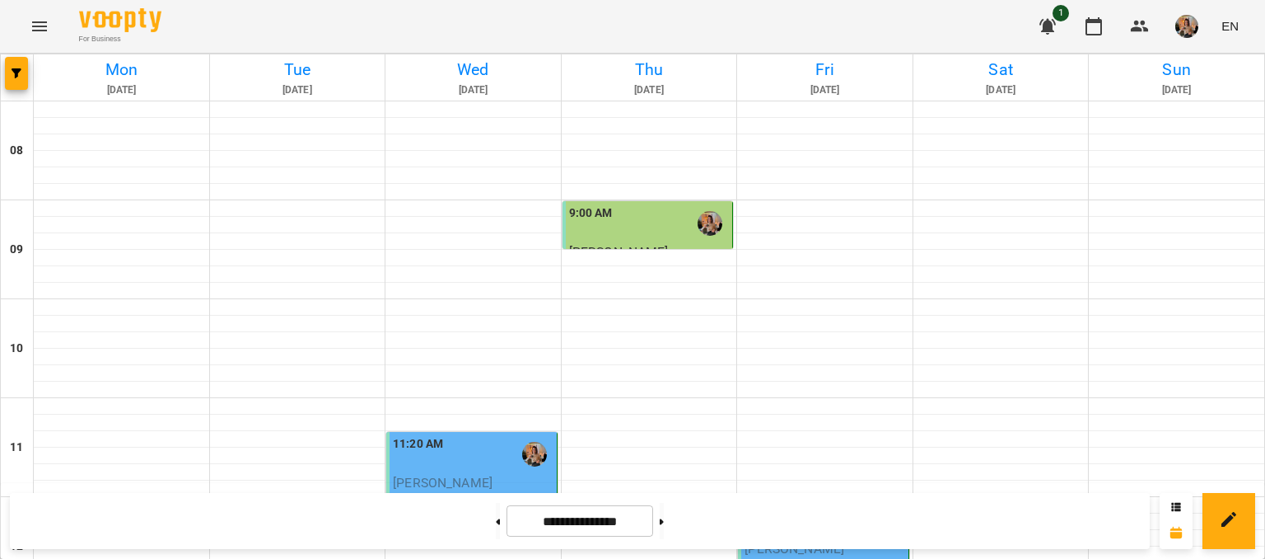
scroll to position [494, 0]
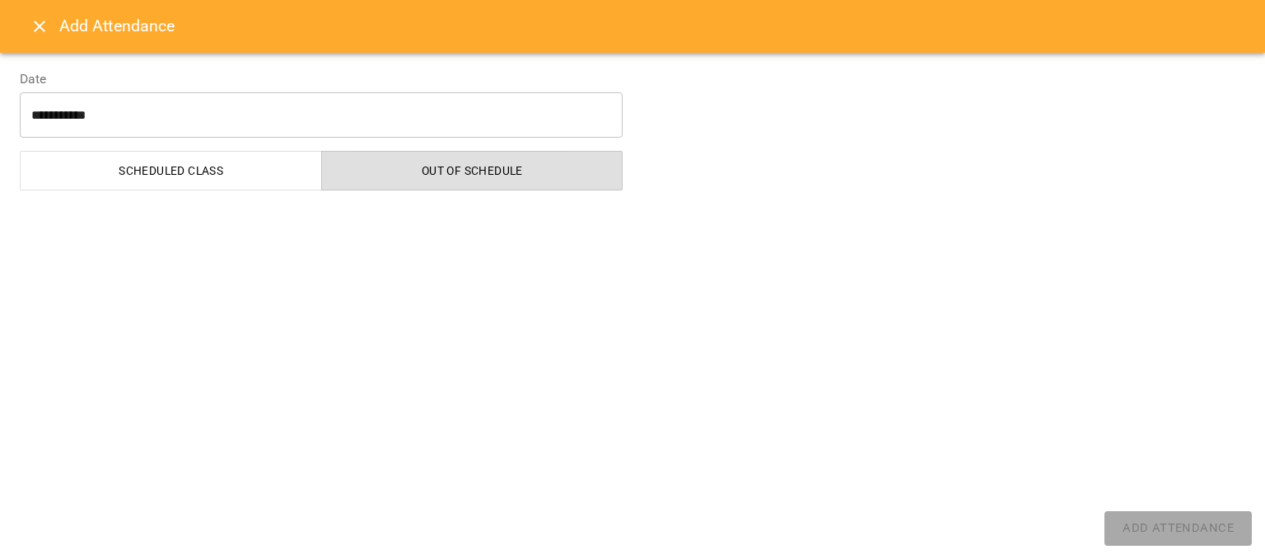
select select "**********"
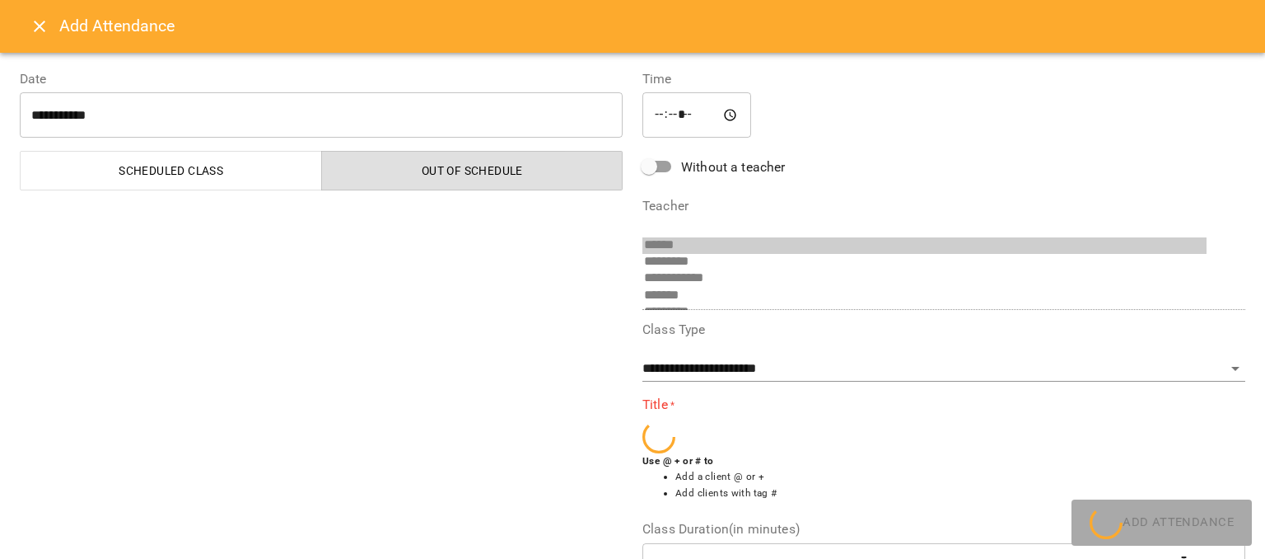
scroll to position [277, 0]
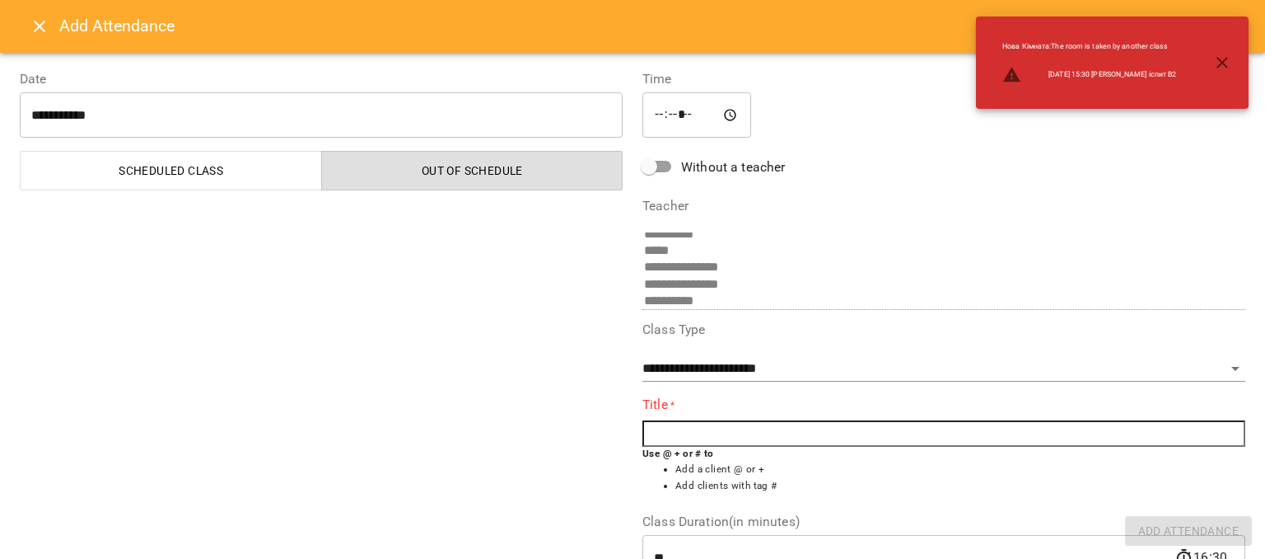
click at [744, 439] on input "text" at bounding box center [944, 433] width 603 height 26
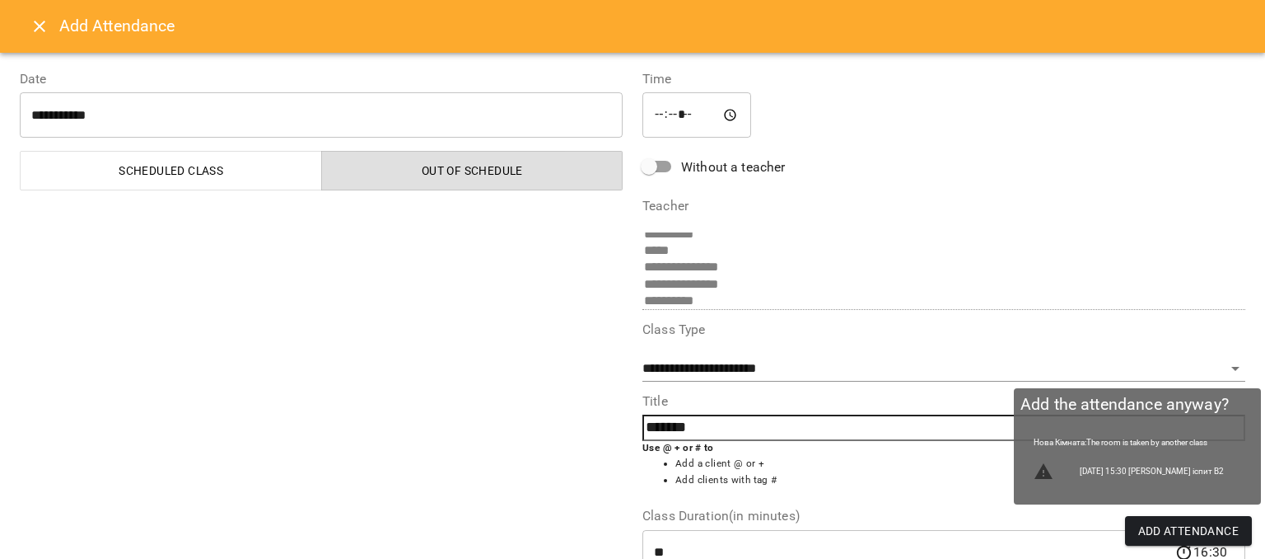
type input "*******"
click at [1161, 529] on span "Add Attendance" at bounding box center [1189, 531] width 101 height 20
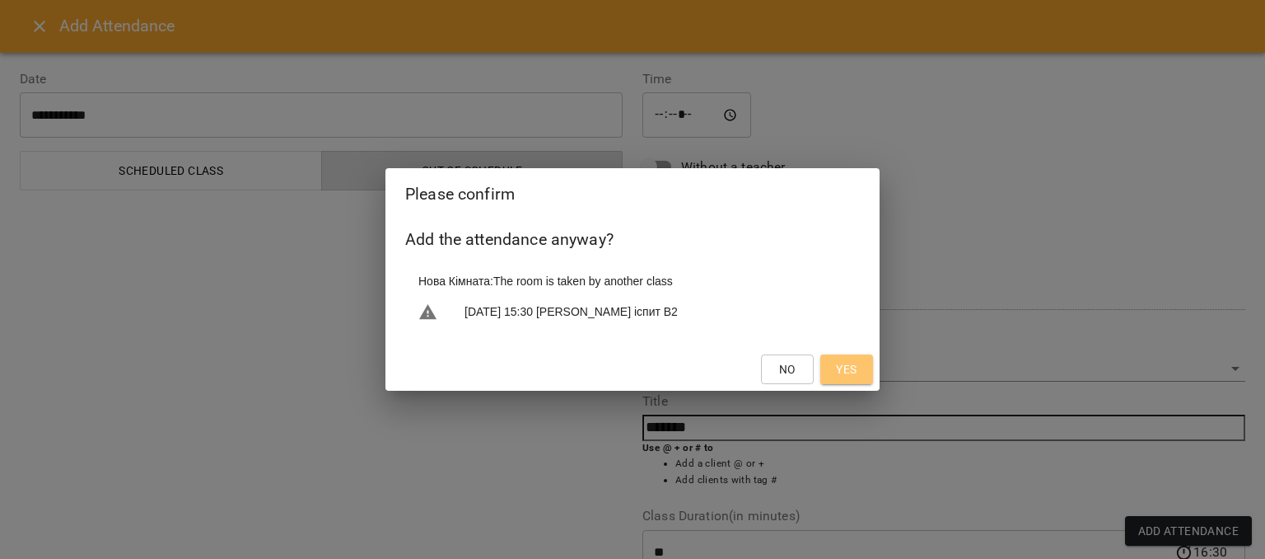
click at [839, 357] on button "Yes" at bounding box center [847, 369] width 53 height 30
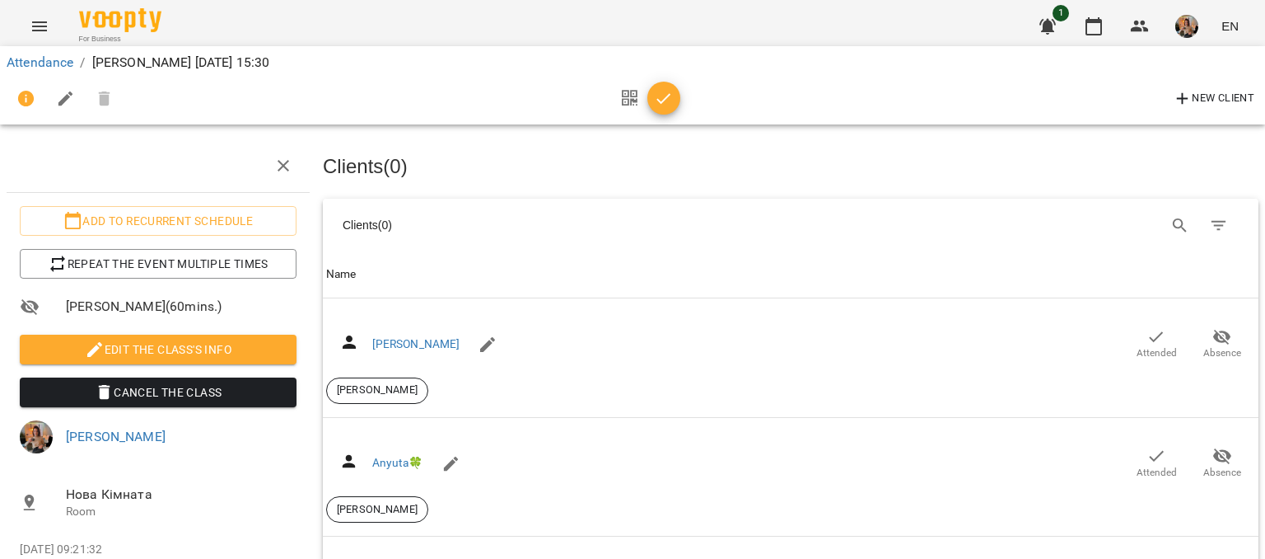
scroll to position [2389, 0]
click at [658, 100] on icon "button" at bounding box center [664, 98] width 14 height 11
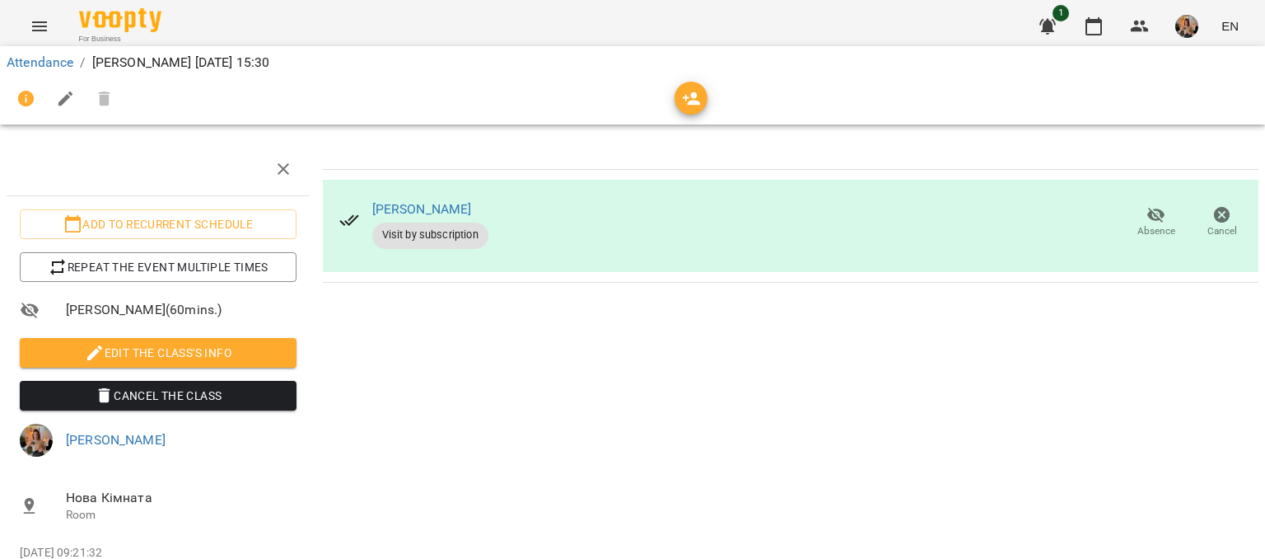
scroll to position [0, 0]
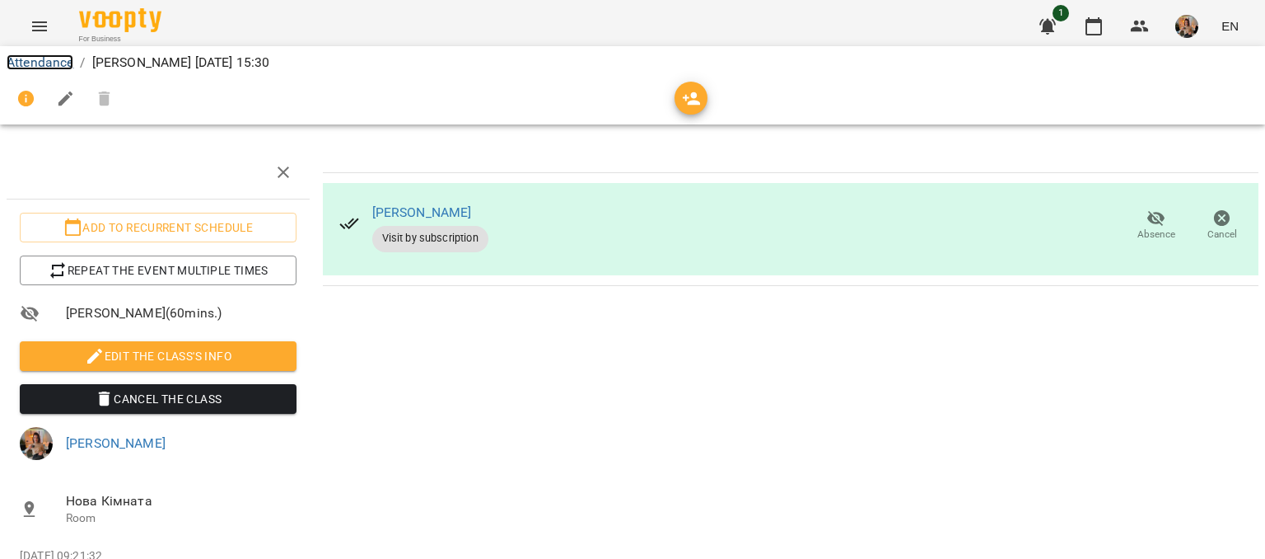
click at [45, 63] on link "Attendance" at bounding box center [40, 62] width 67 height 16
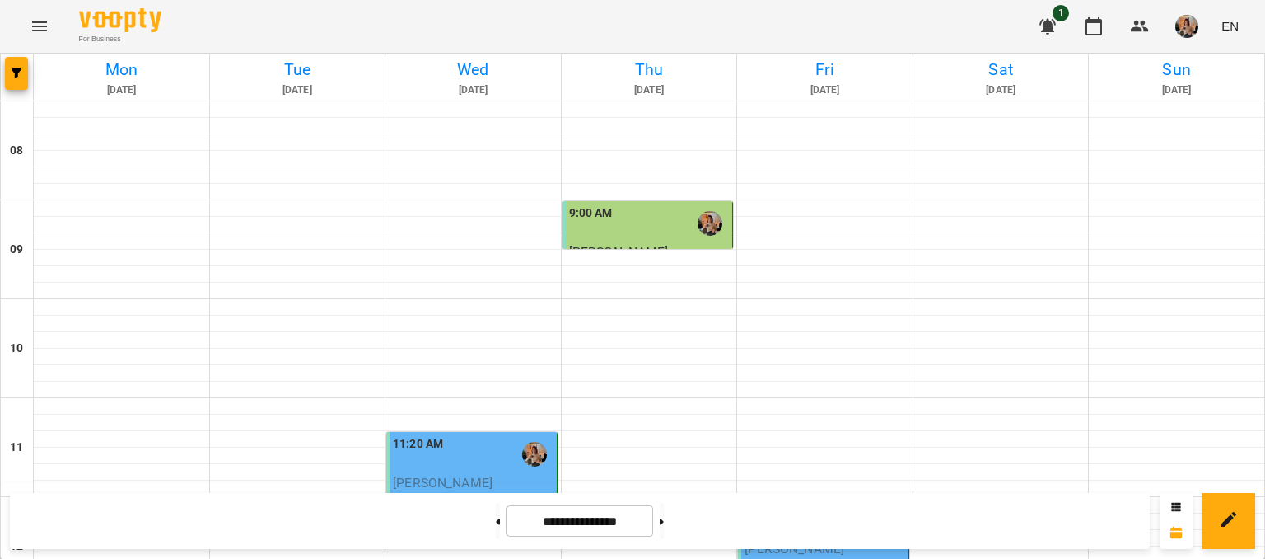
scroll to position [659, 0]
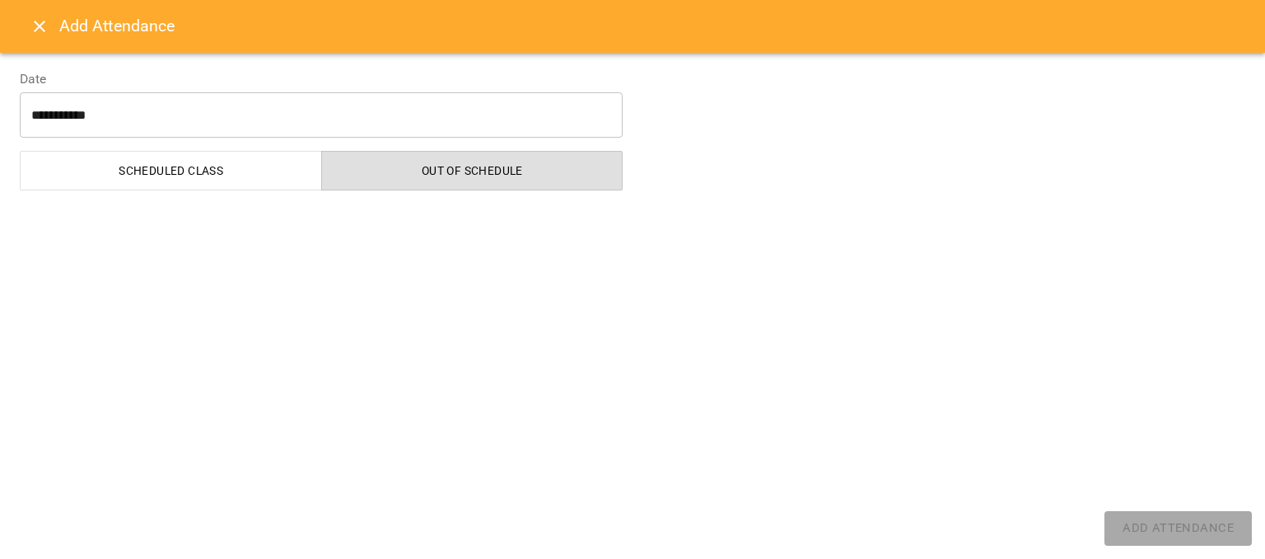
select select "**********"
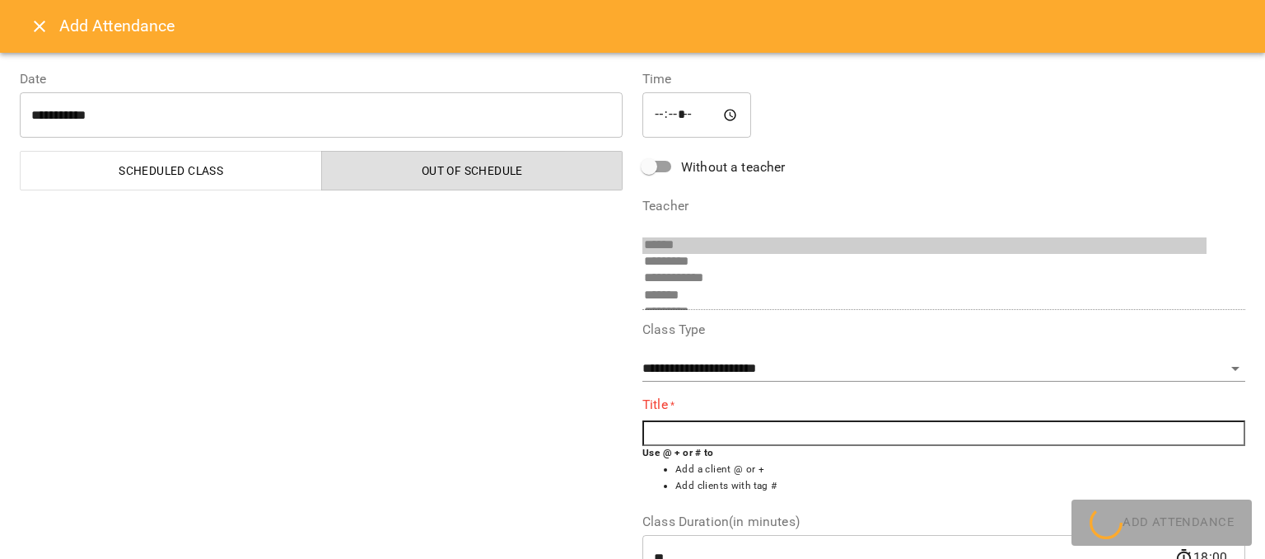
scroll to position [277, 0]
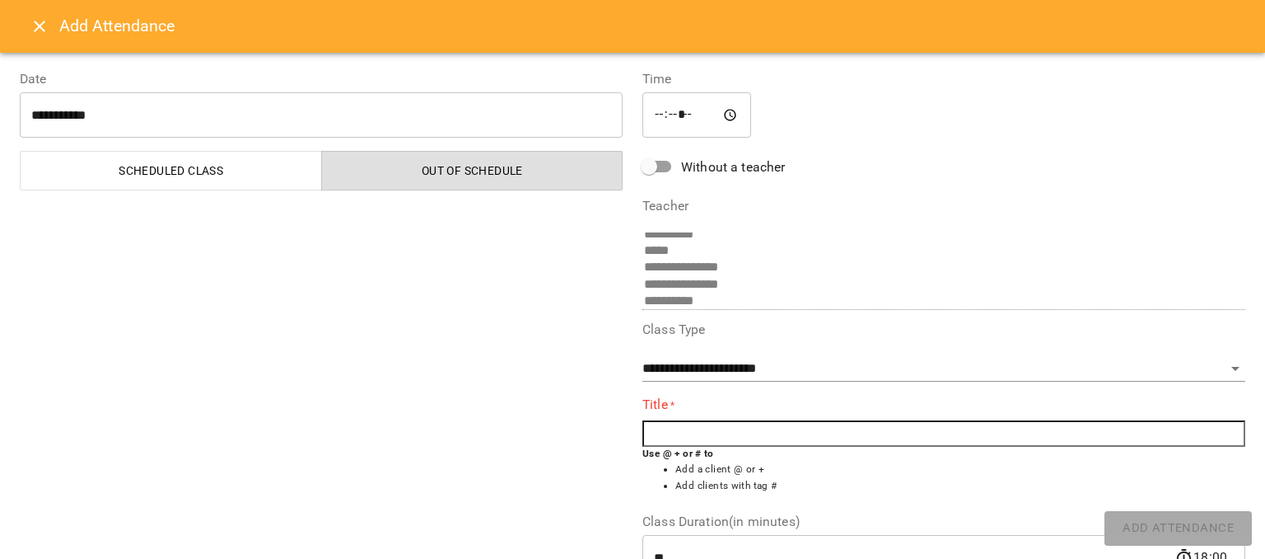
click at [727, 430] on input "text" at bounding box center [944, 433] width 603 height 26
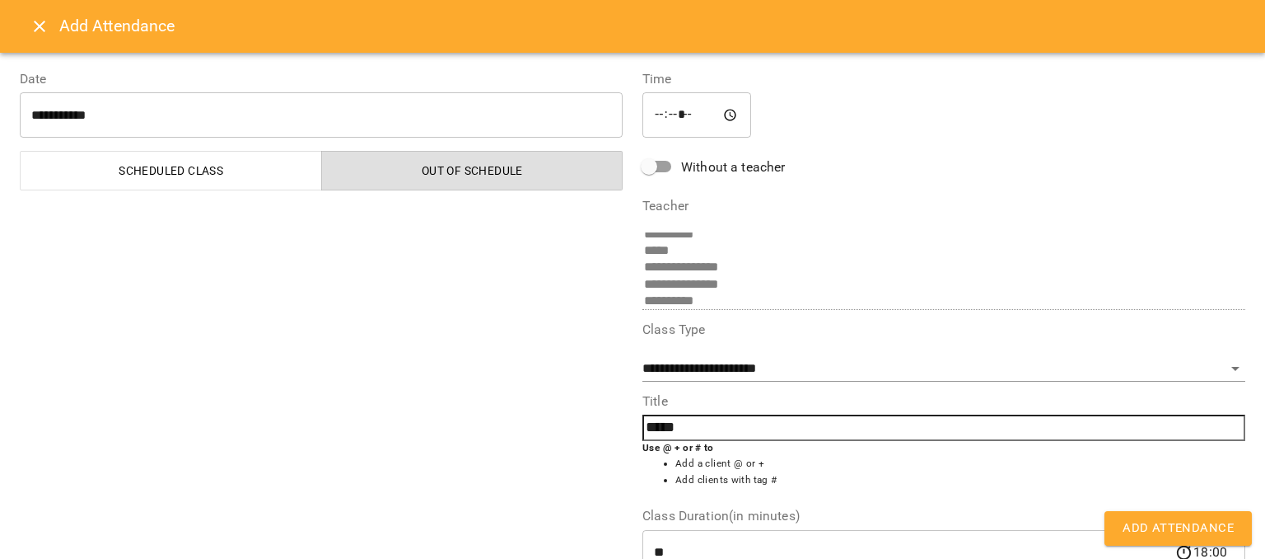
type input "*****"
click at [1128, 522] on span "Add Attendance" at bounding box center [1178, 527] width 111 height 21
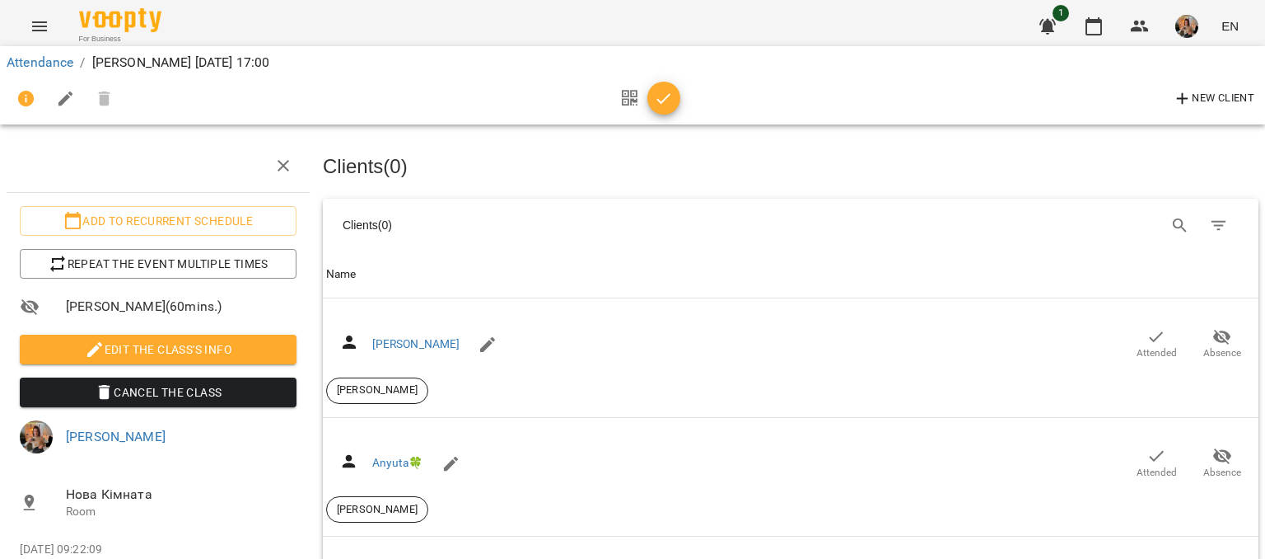
scroll to position [989, 0]
click at [663, 90] on icon "button" at bounding box center [664, 99] width 20 height 20
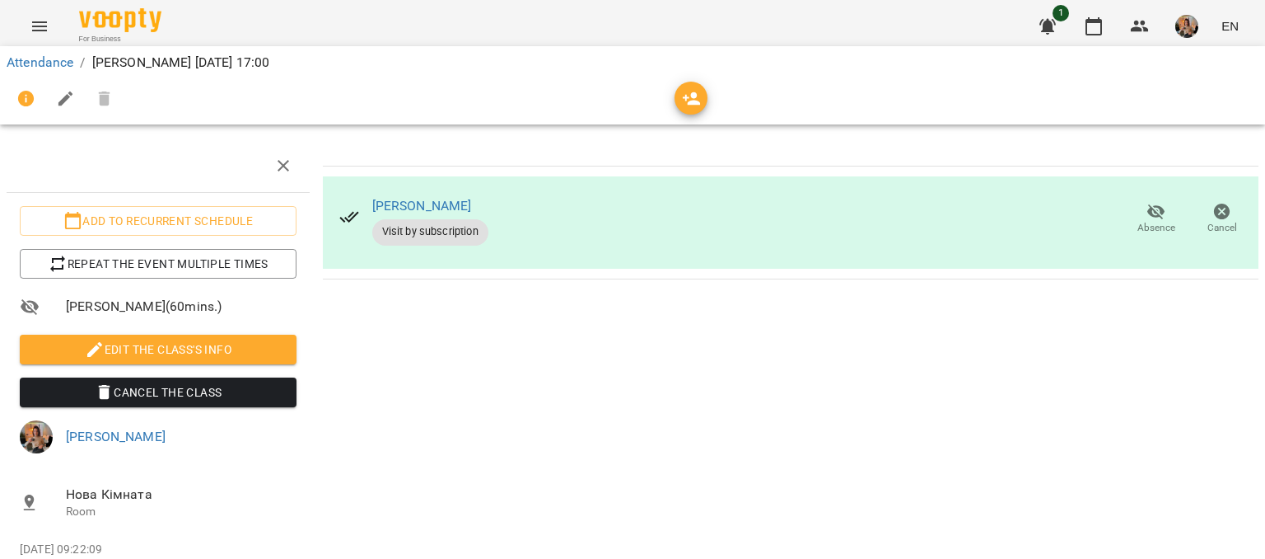
scroll to position [0, 0]
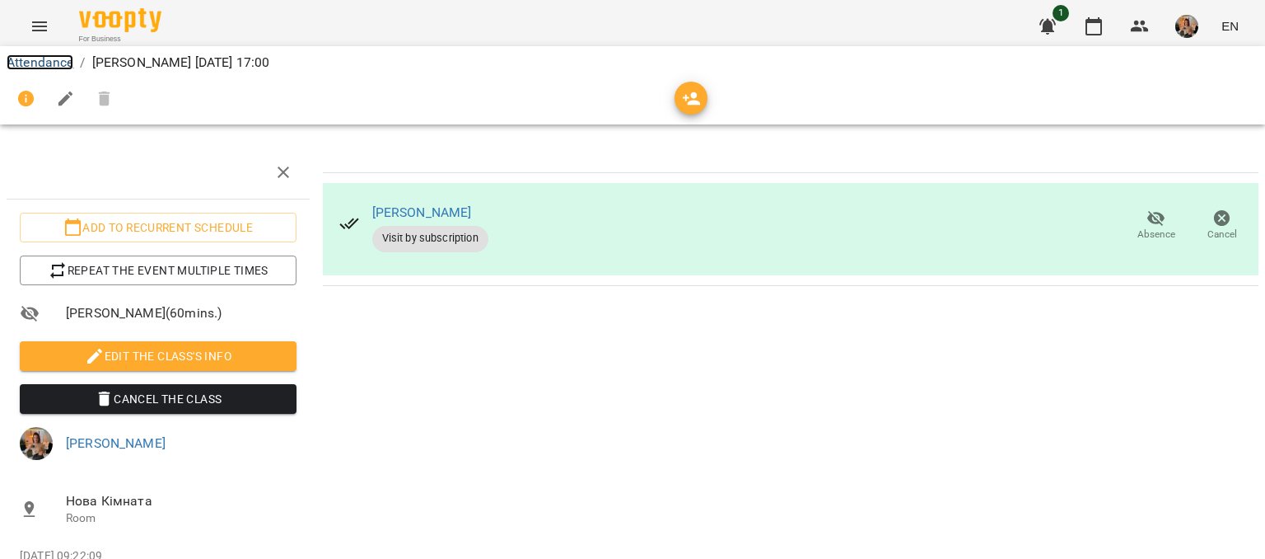
click at [55, 58] on link "Attendance" at bounding box center [40, 62] width 67 height 16
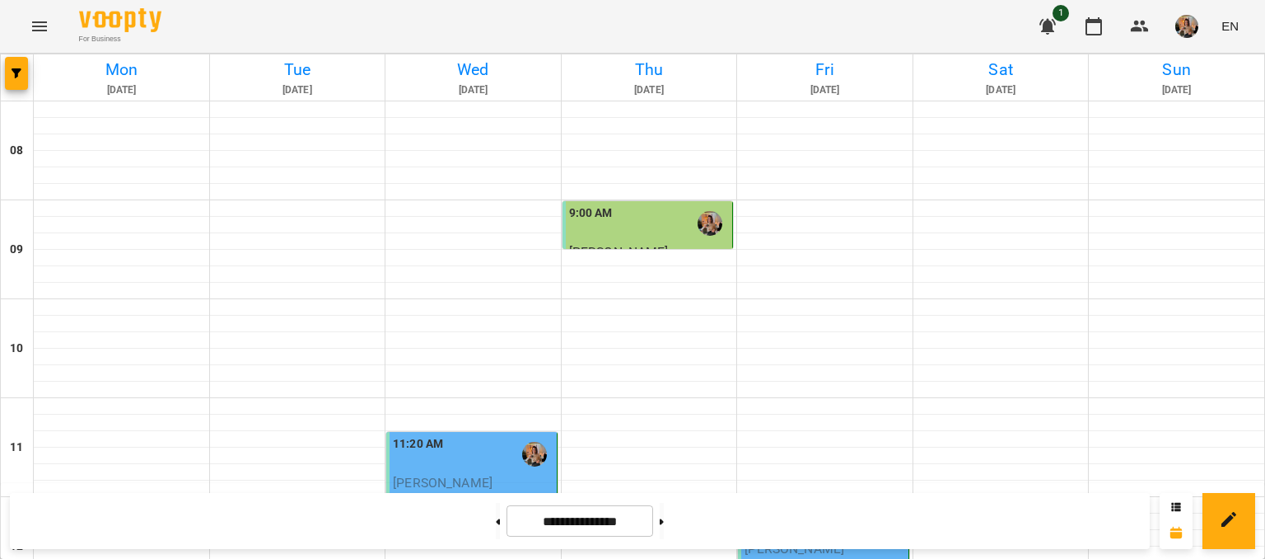
scroll to position [330, 0]
